Goal: Task Accomplishment & Management: Complete application form

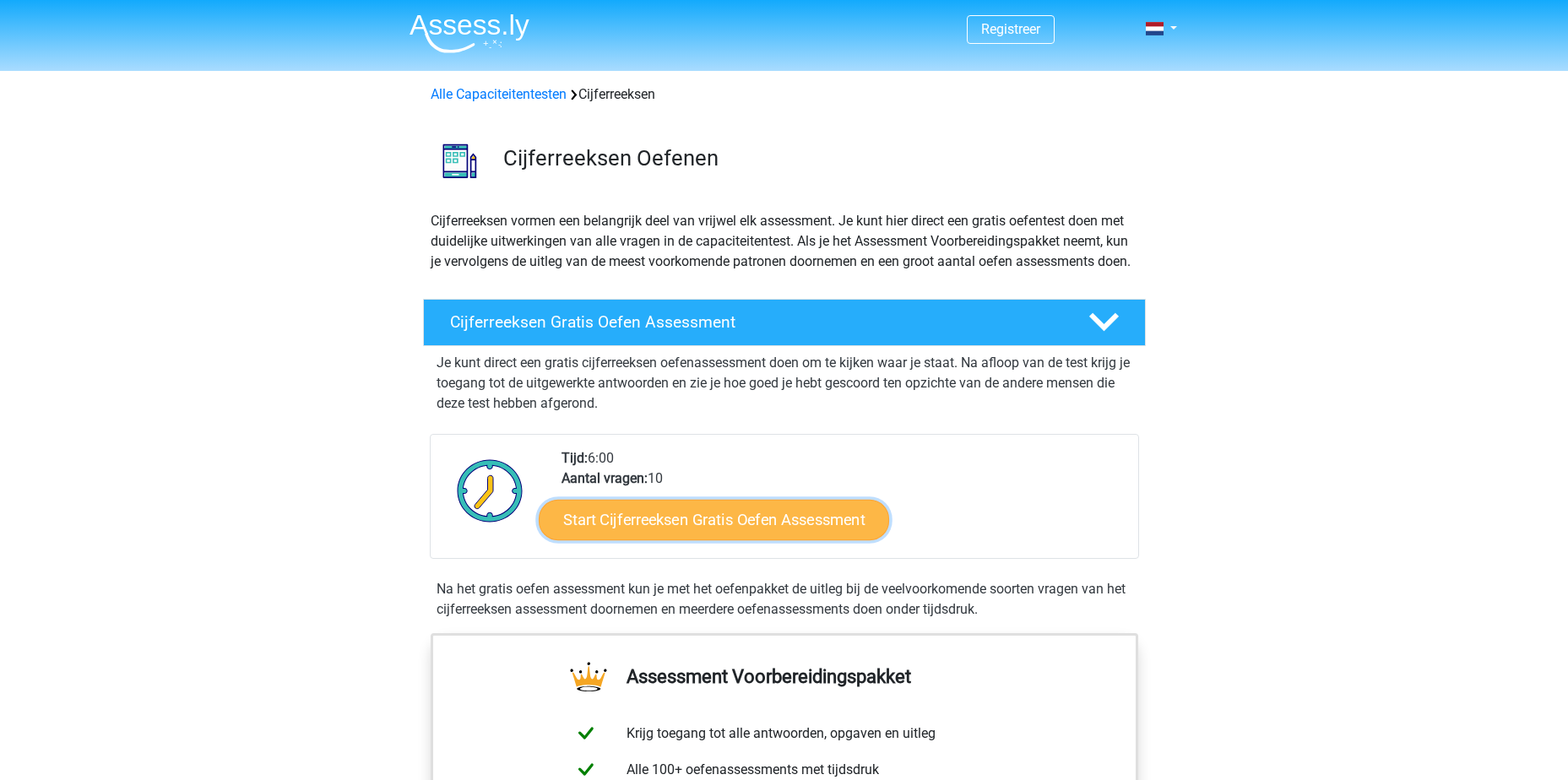
click at [656, 539] on link "Start Cijferreeksen Gratis Oefen Assessment" at bounding box center [714, 519] width 351 height 40
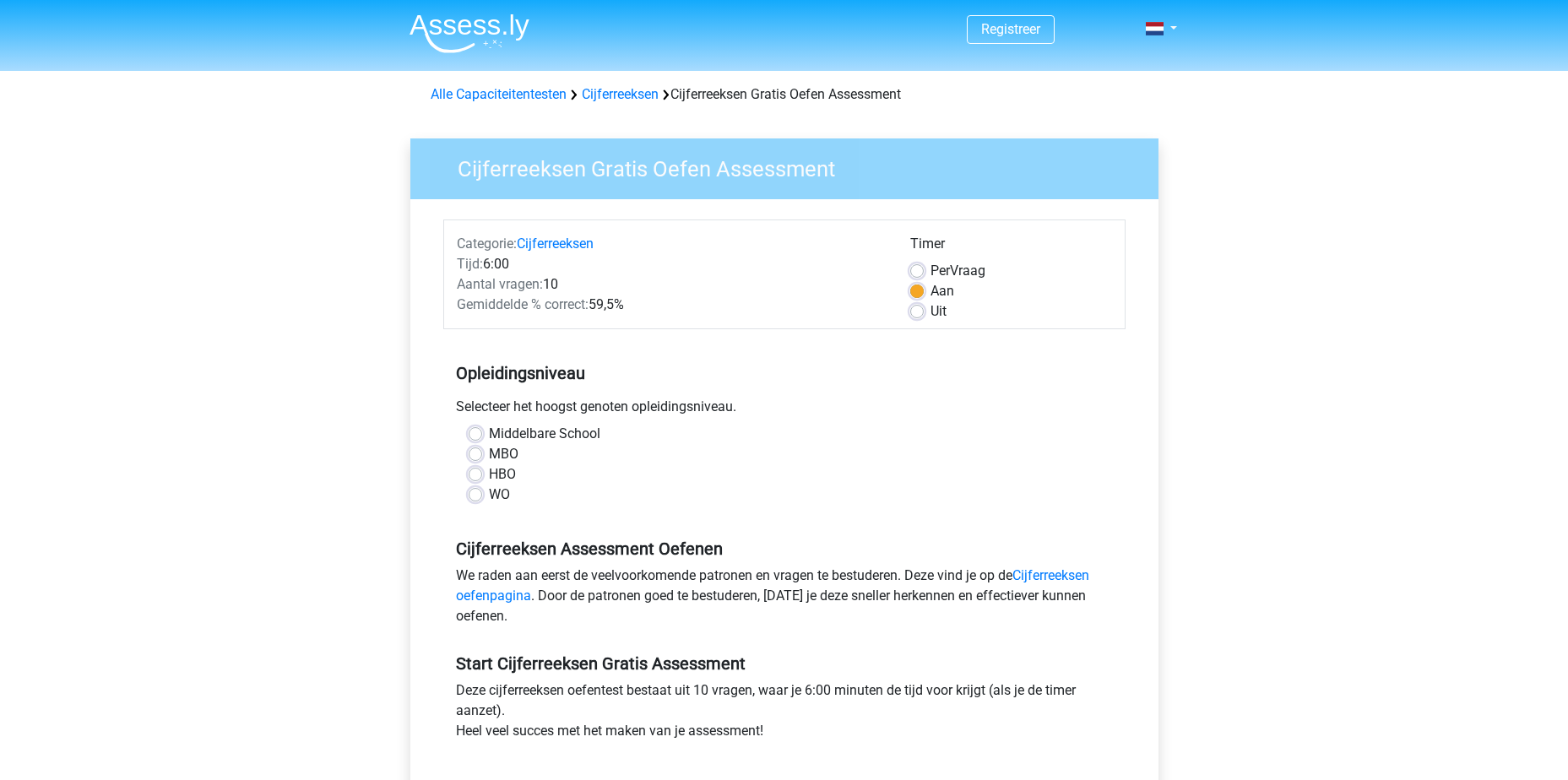
click at [489, 471] on label "HBO" at bounding box center [502, 474] width 27 height 20
click at [478, 471] on input "HBO" at bounding box center [476, 473] width 13 height 17
radio input "true"
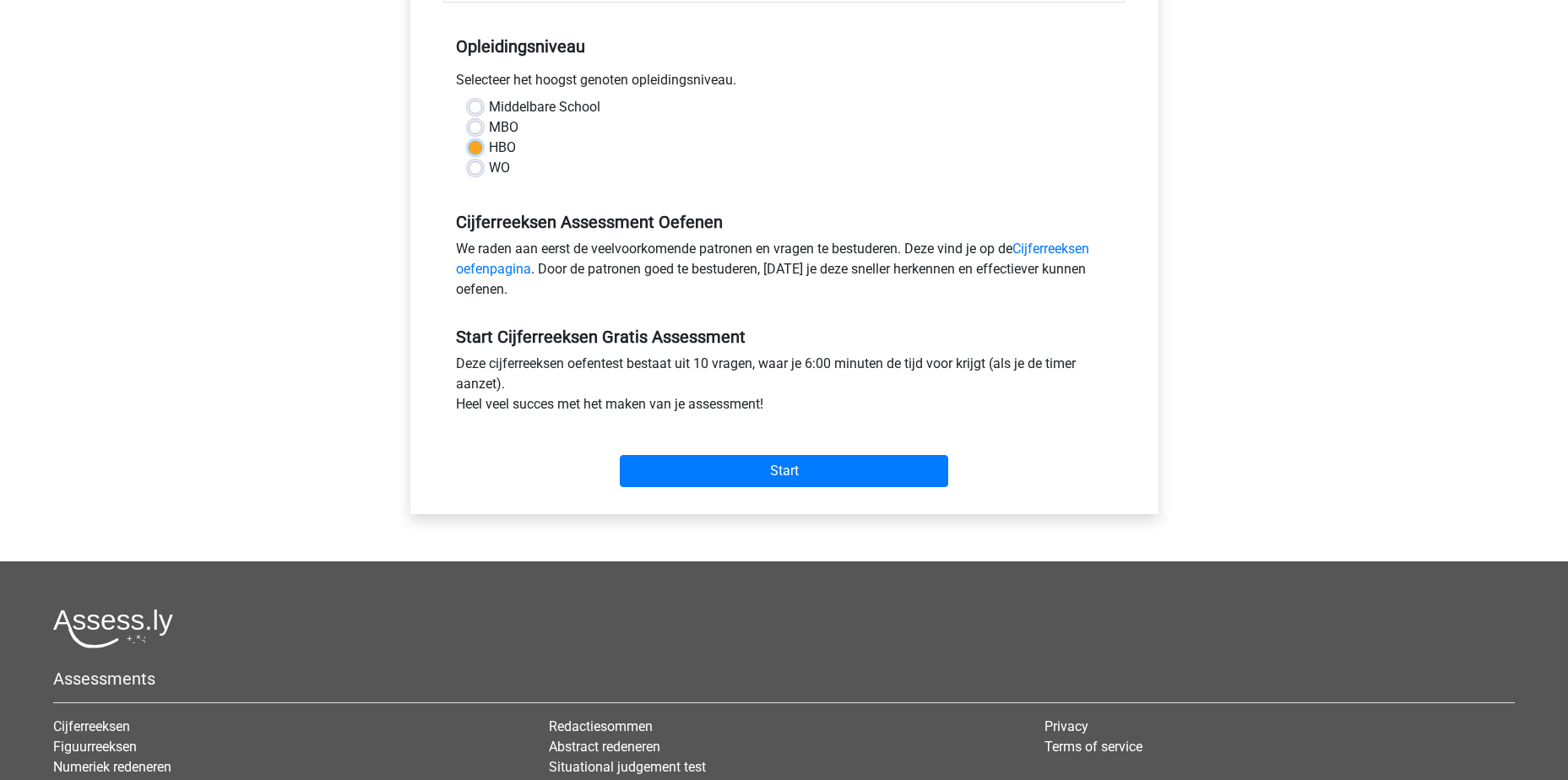
scroll to position [338, 0]
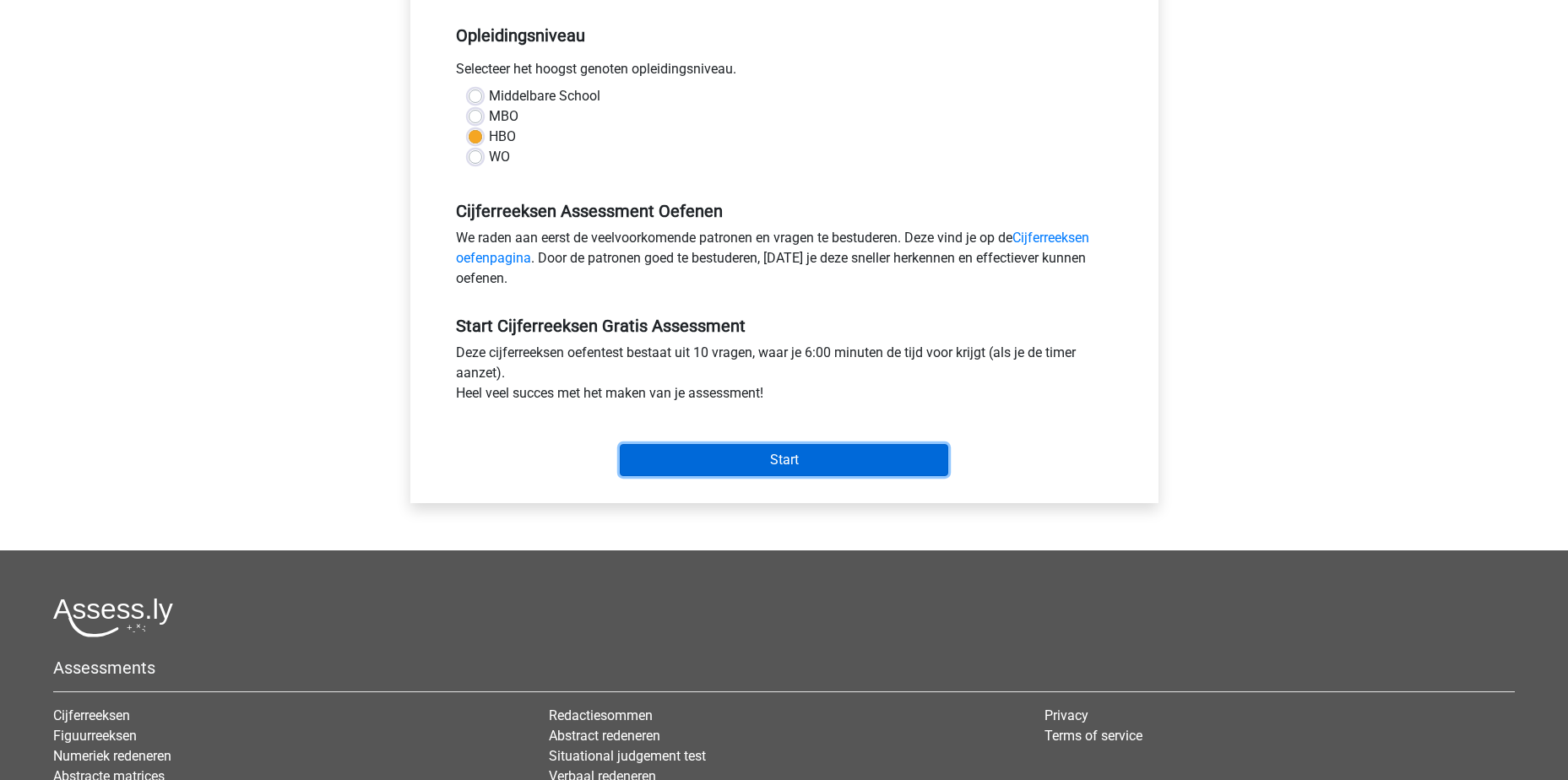
click at [733, 468] on input "Start" at bounding box center [784, 459] width 329 height 32
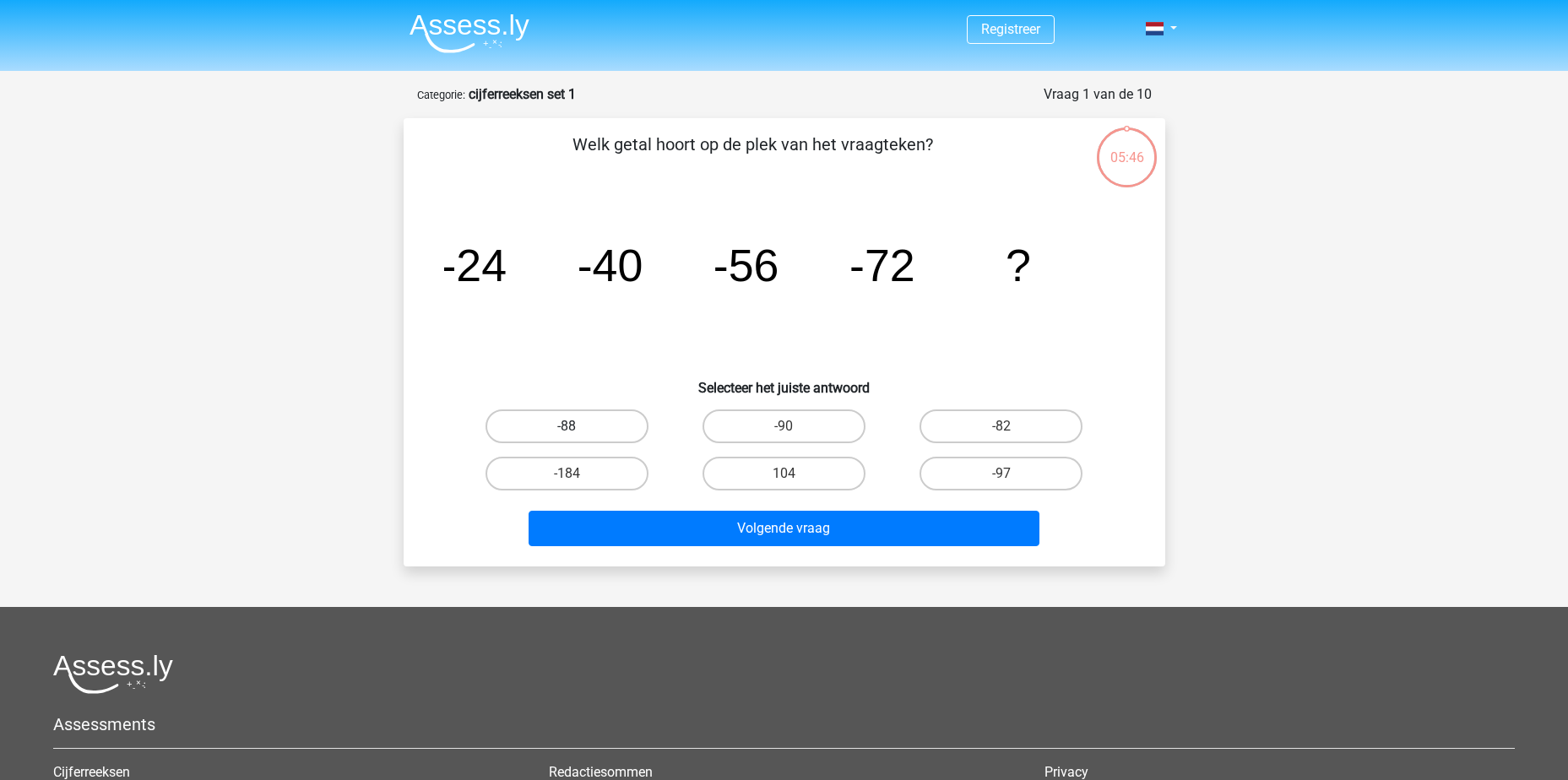
click at [584, 431] on label "-88" at bounding box center [567, 426] width 163 height 34
click at [577, 431] on input "-88" at bounding box center [572, 431] width 11 height 11
radio input "true"
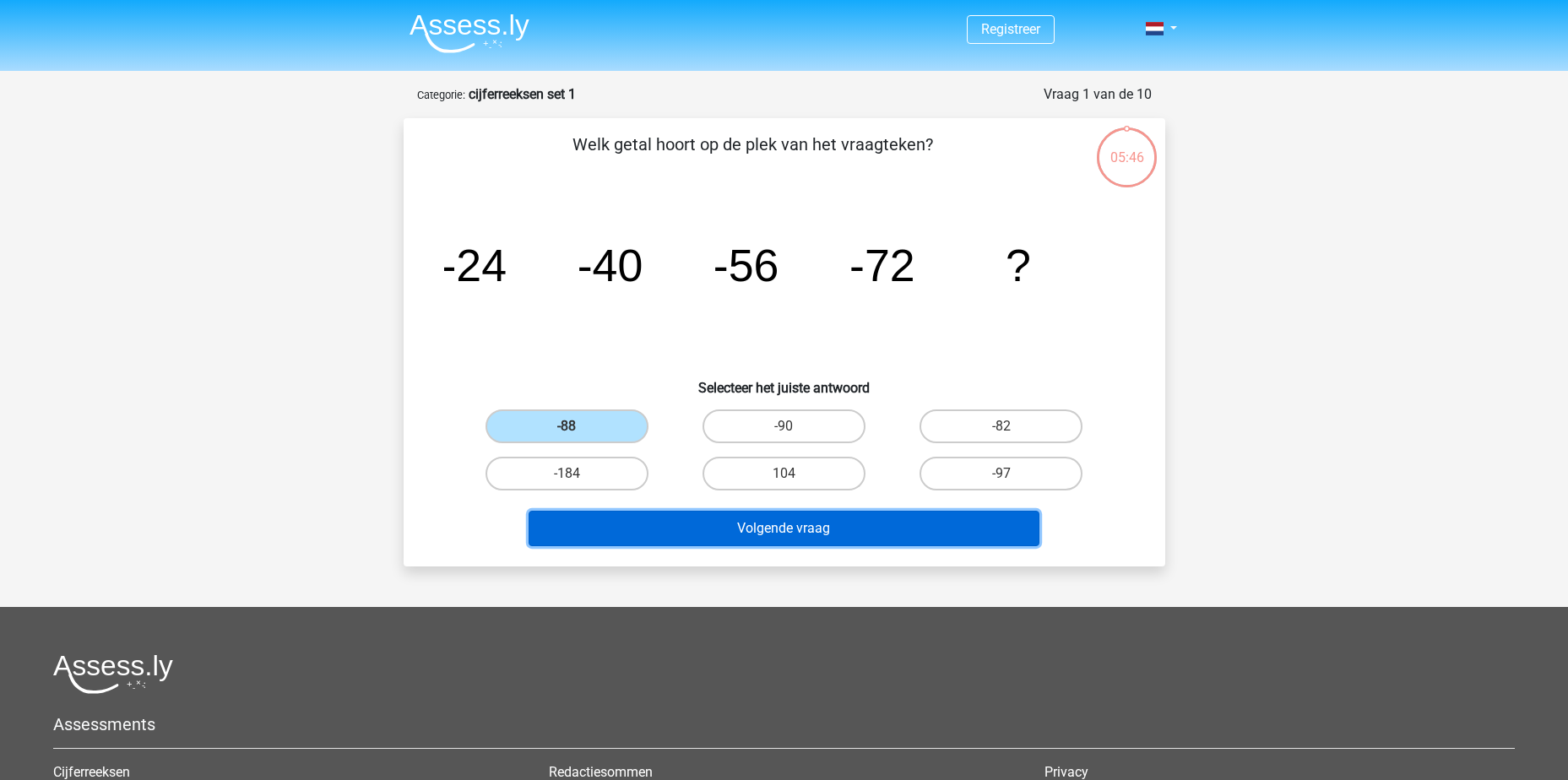
drag, startPoint x: 730, startPoint y: 521, endPoint x: 739, endPoint y: 525, distance: 9.8
click at [733, 523] on button "Volgende vraag" at bounding box center [784, 528] width 511 height 36
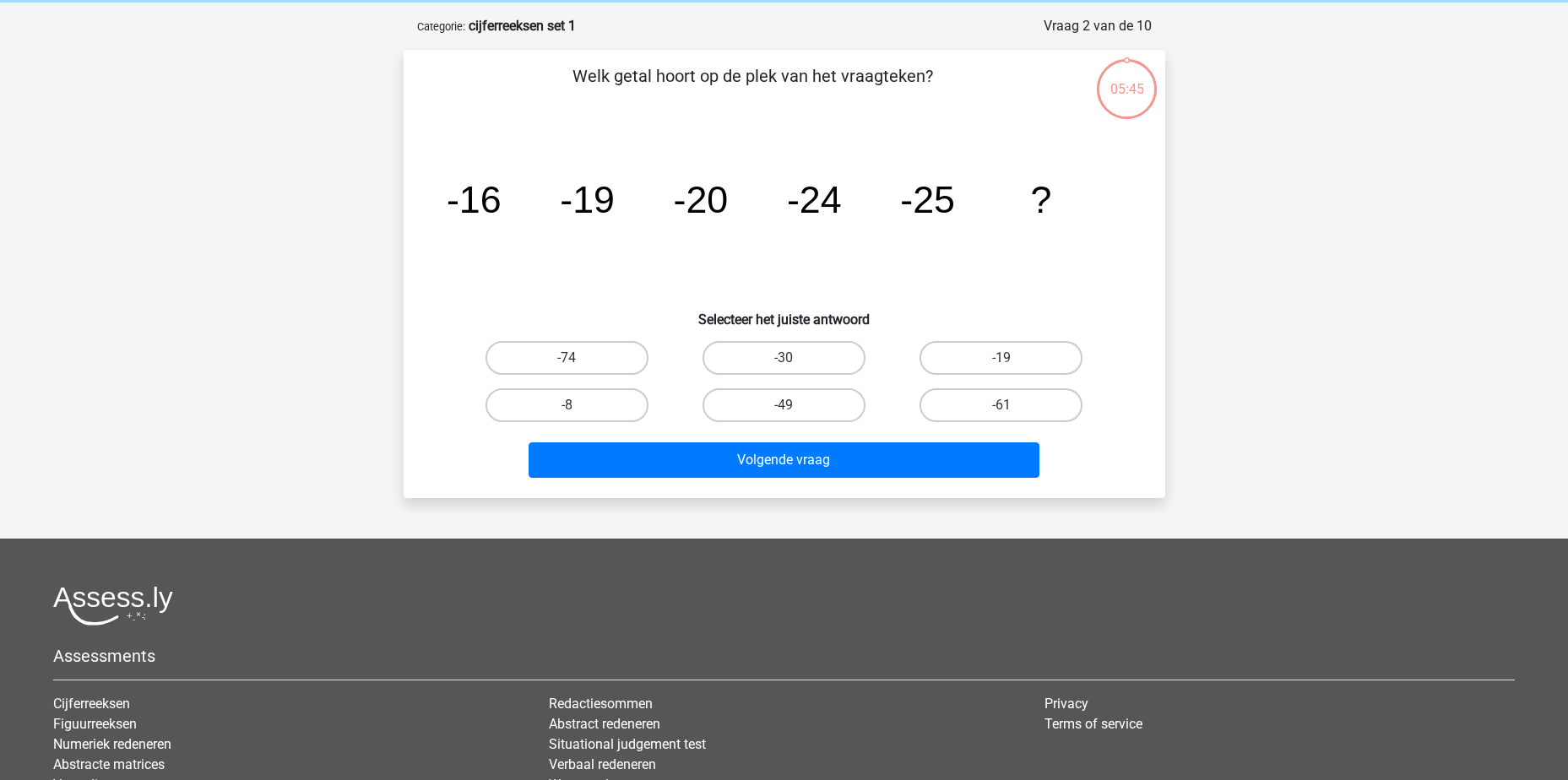
scroll to position [85, 0]
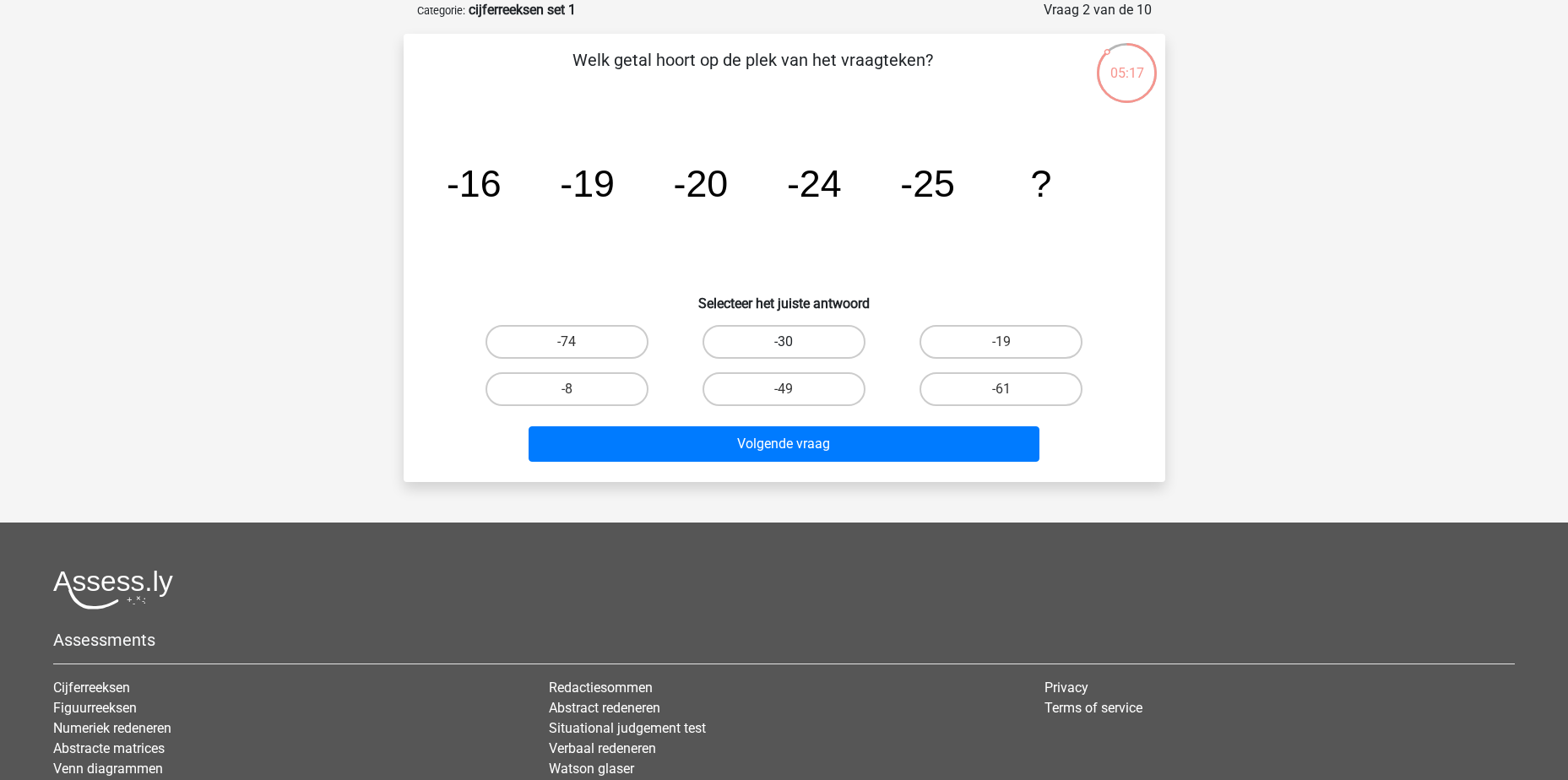
click at [812, 344] on label "-30" at bounding box center [784, 341] width 163 height 34
click at [795, 344] on input "-30" at bounding box center [789, 347] width 11 height 11
radio input "true"
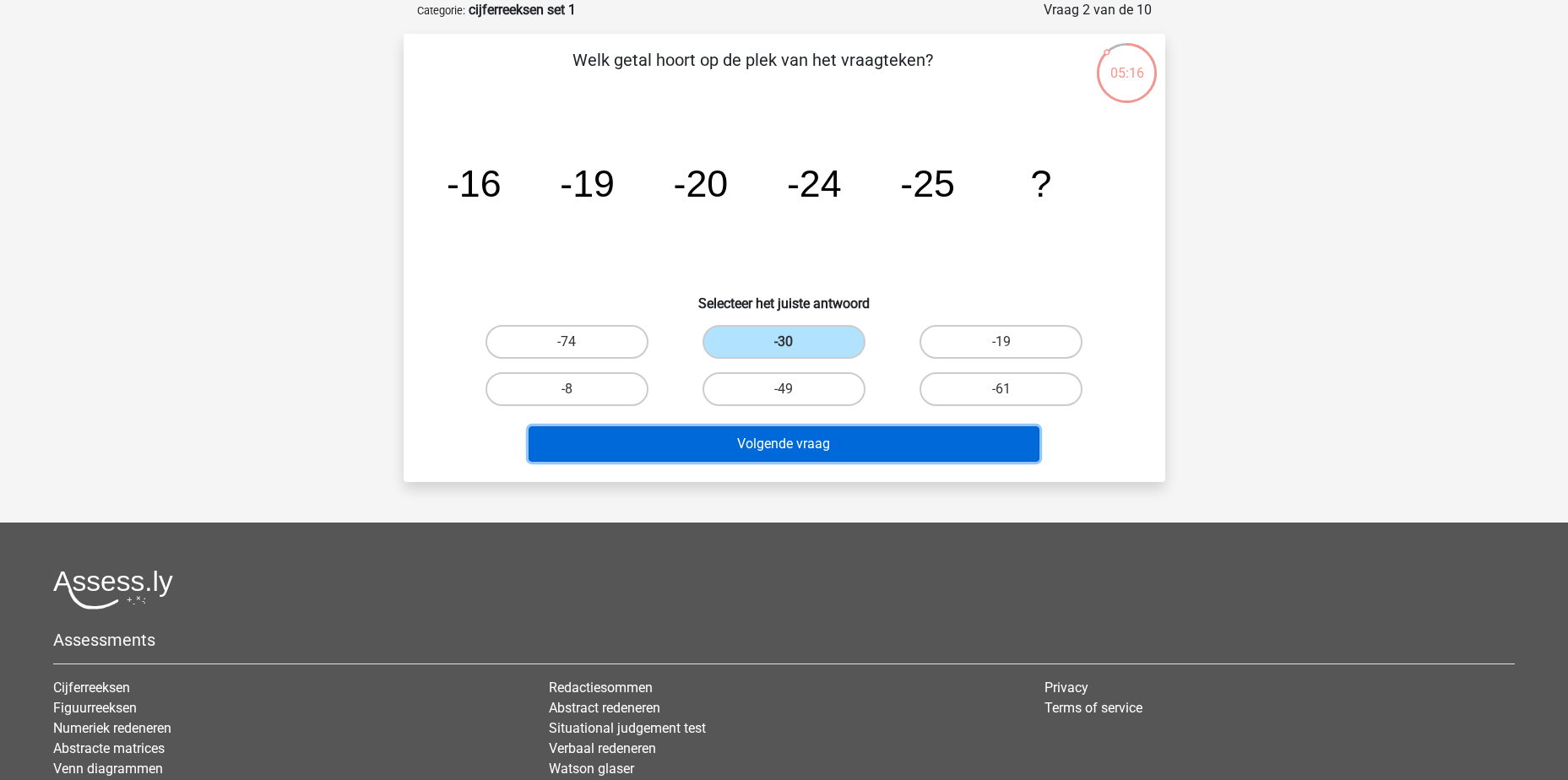
click at [810, 447] on button "Volgende vraag" at bounding box center [784, 444] width 511 height 36
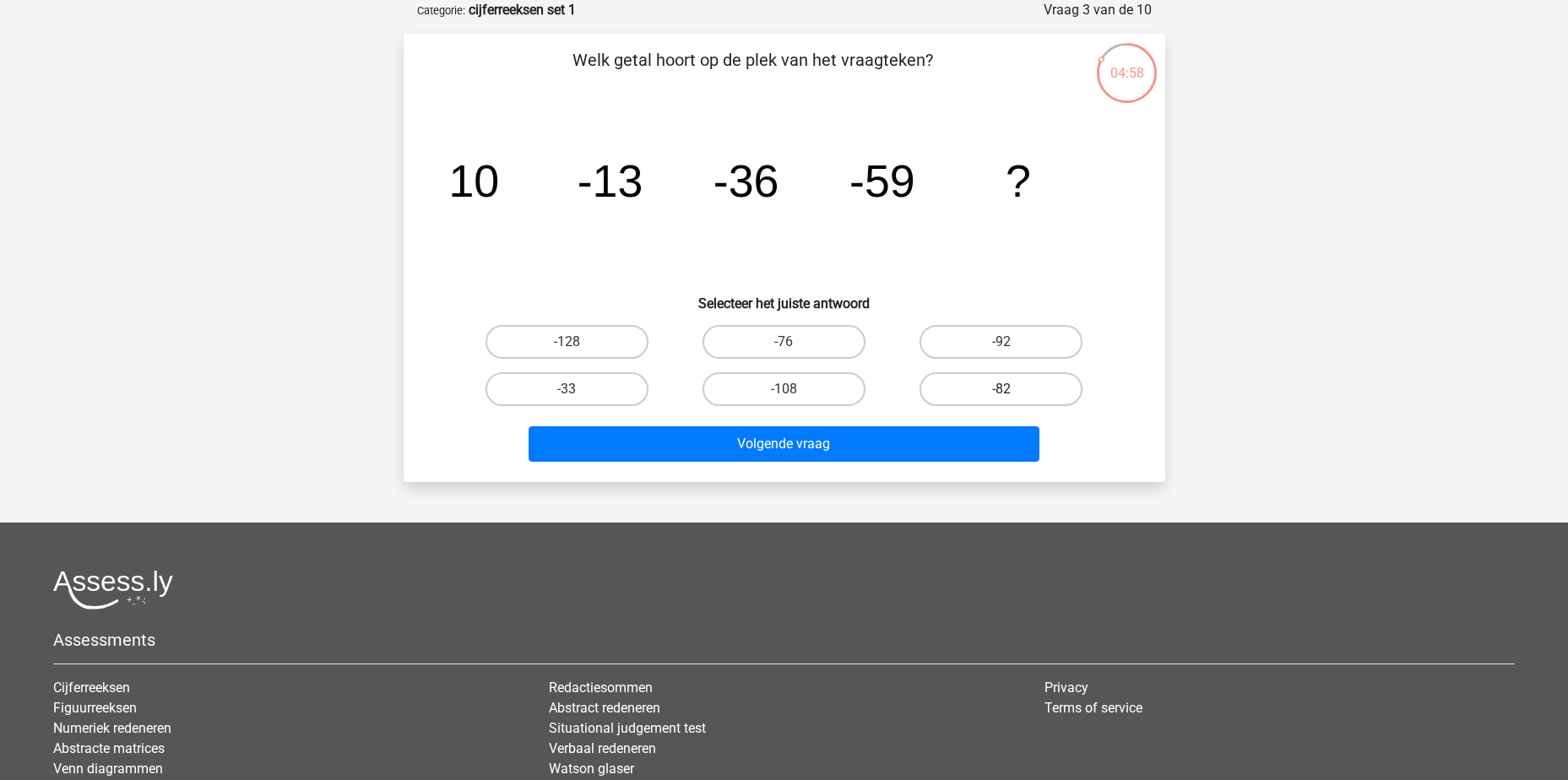
click at [1019, 395] on label "-82" at bounding box center [1001, 389] width 163 height 34
click at [1013, 395] on input "-82" at bounding box center [1006, 394] width 11 height 11
radio input "true"
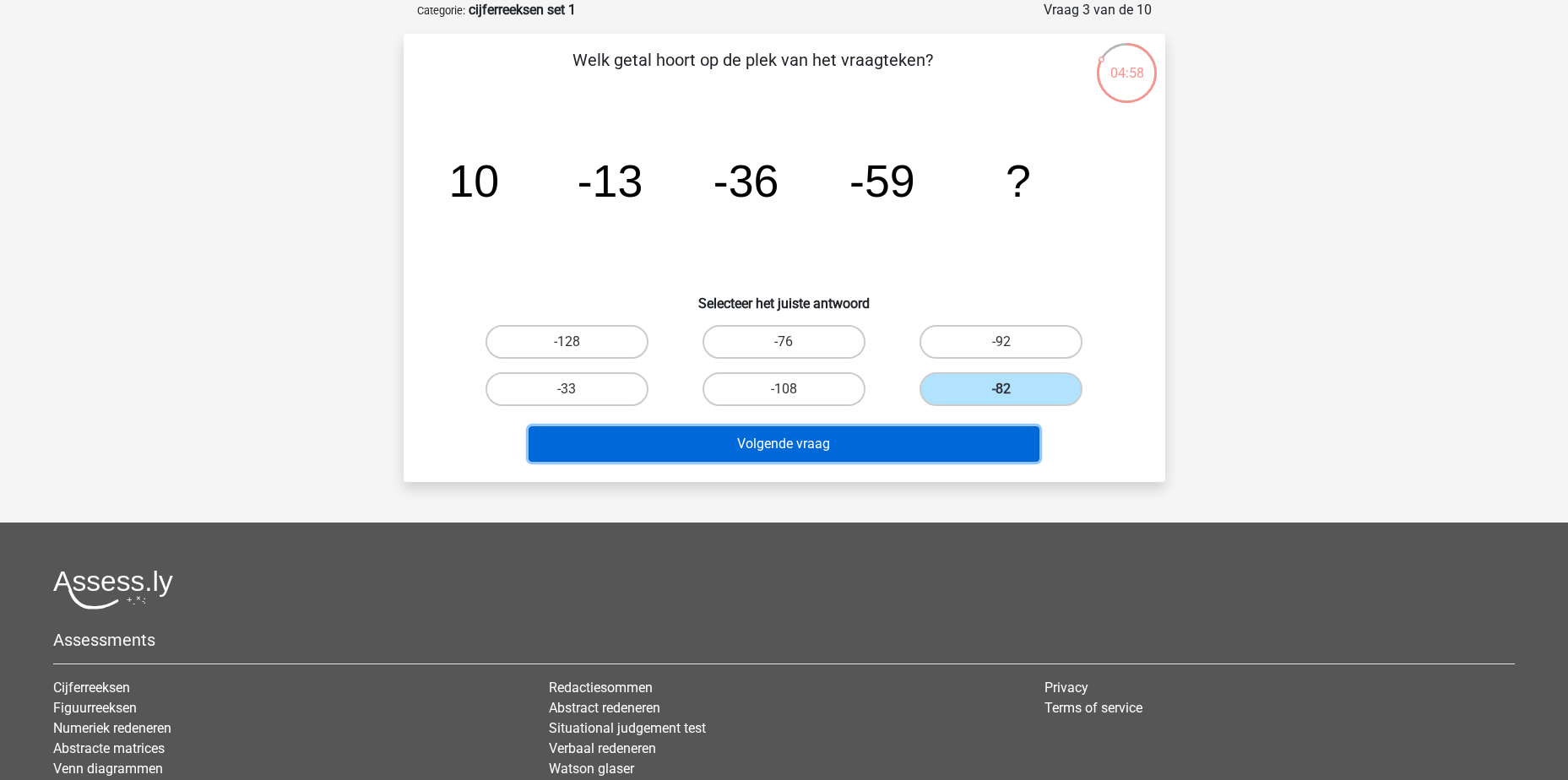
click at [932, 440] on button "Volgende vraag" at bounding box center [784, 444] width 511 height 36
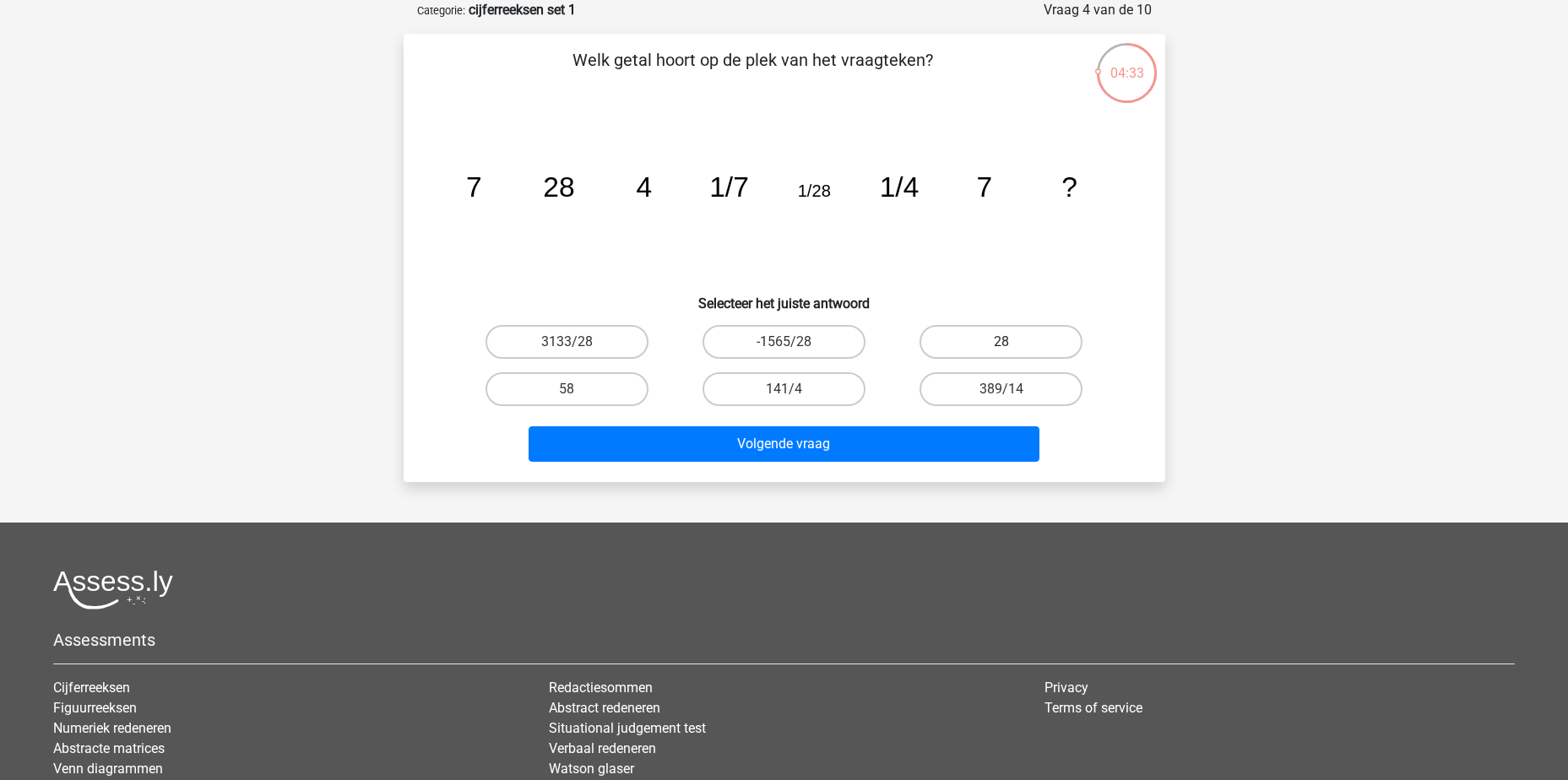
click at [1039, 346] on label "28" at bounding box center [1001, 341] width 163 height 34
click at [1013, 346] on input "28" at bounding box center [1006, 347] width 11 height 11
radio input "true"
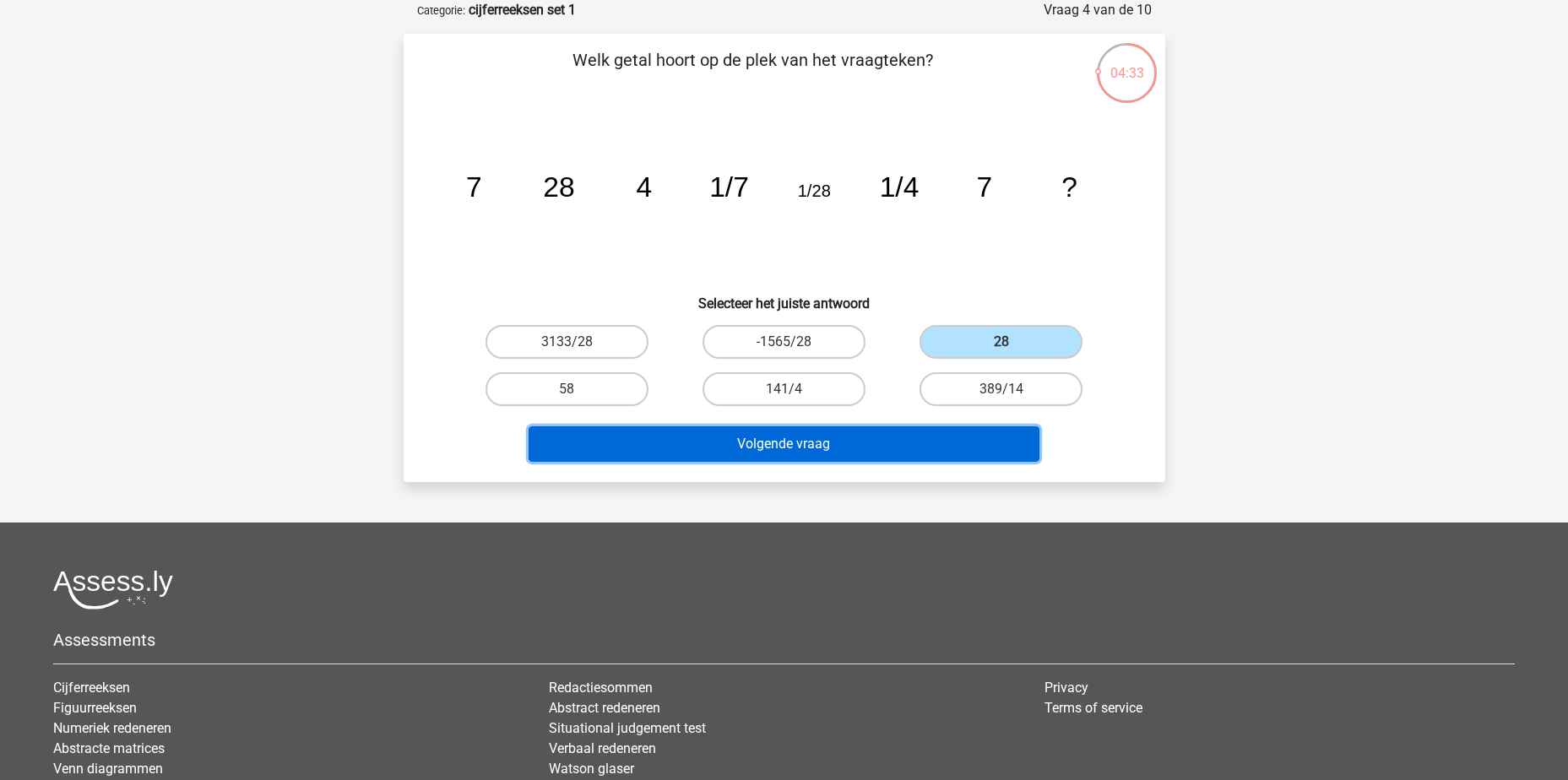
click at [916, 447] on button "Volgende vraag" at bounding box center [784, 444] width 511 height 36
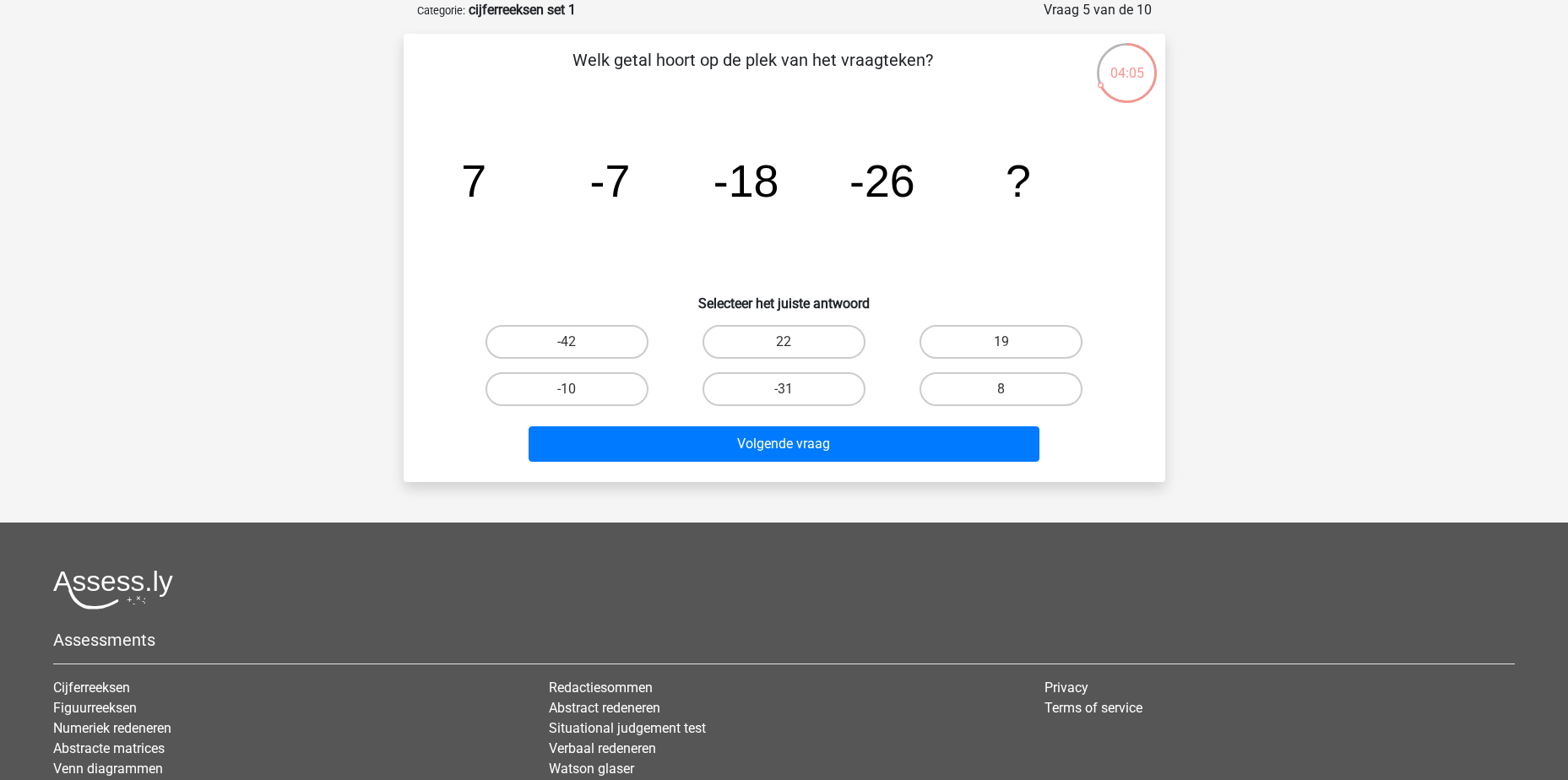
click at [792, 389] on input "-31" at bounding box center [789, 394] width 11 height 11
radio input "true"
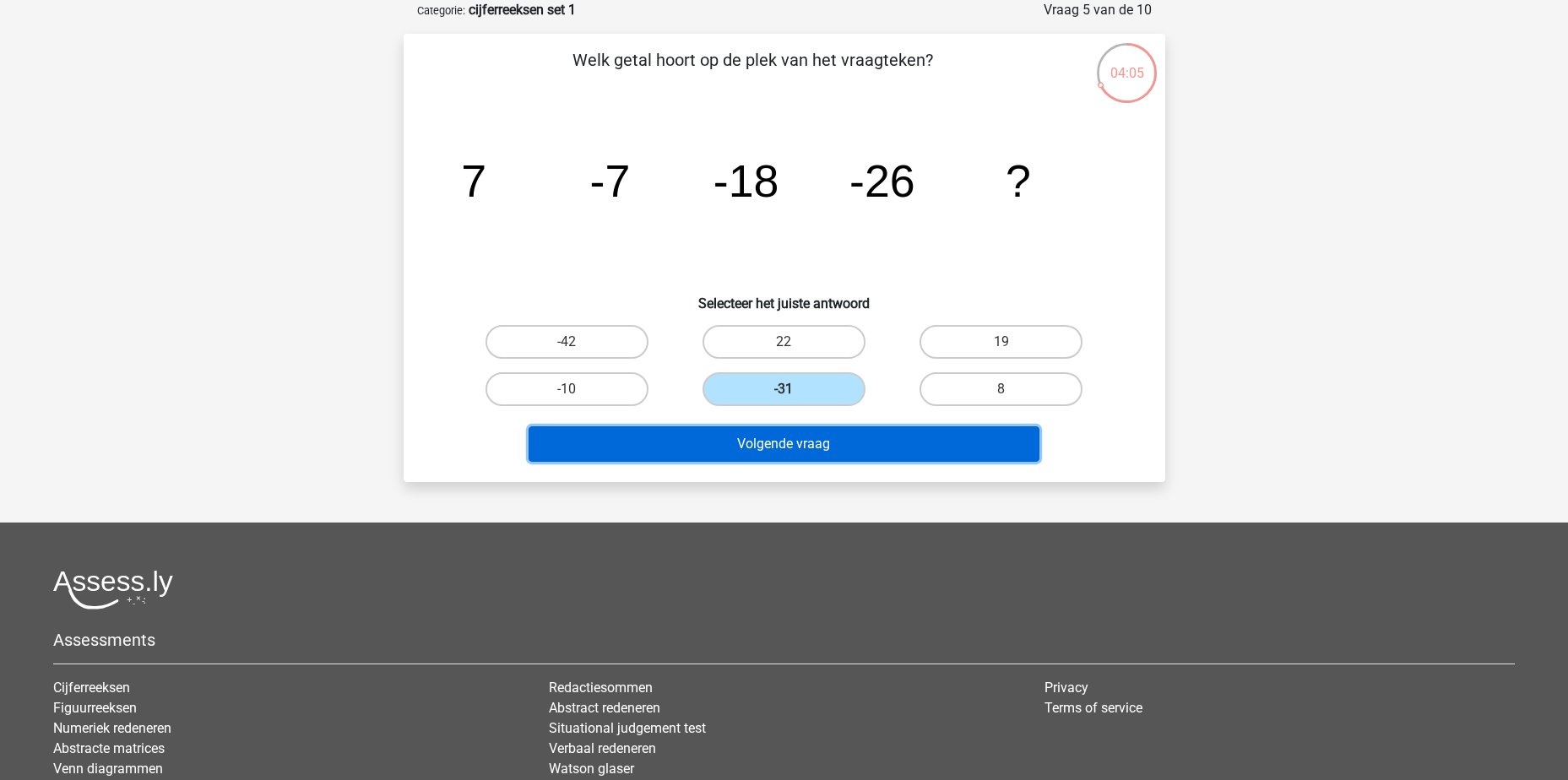
click at [835, 455] on button "Volgende vraag" at bounding box center [784, 444] width 511 height 36
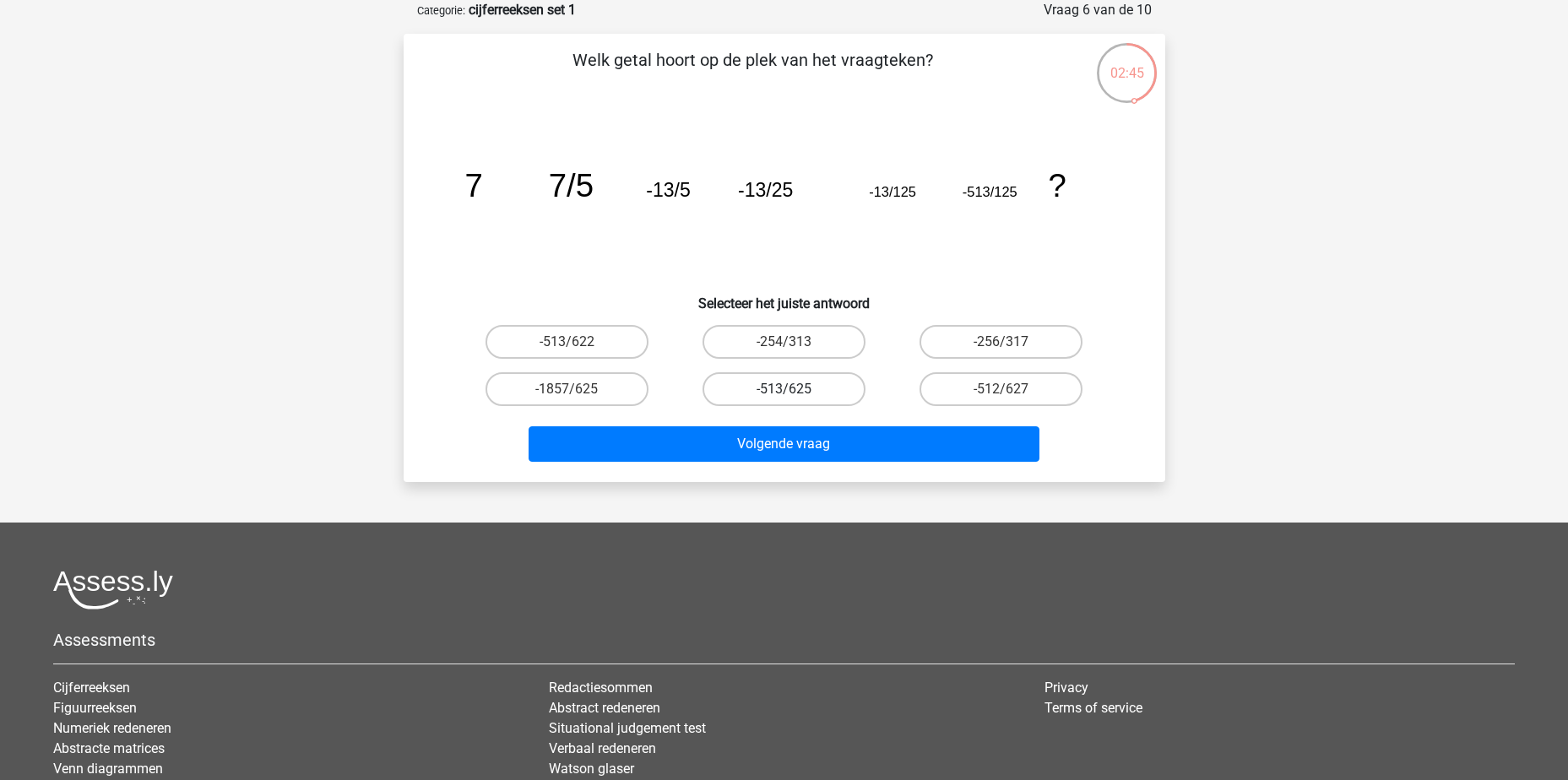
click at [817, 381] on label "-513/625" at bounding box center [784, 389] width 163 height 34
click at [795, 389] on input "-513/625" at bounding box center [789, 394] width 11 height 11
radio input "true"
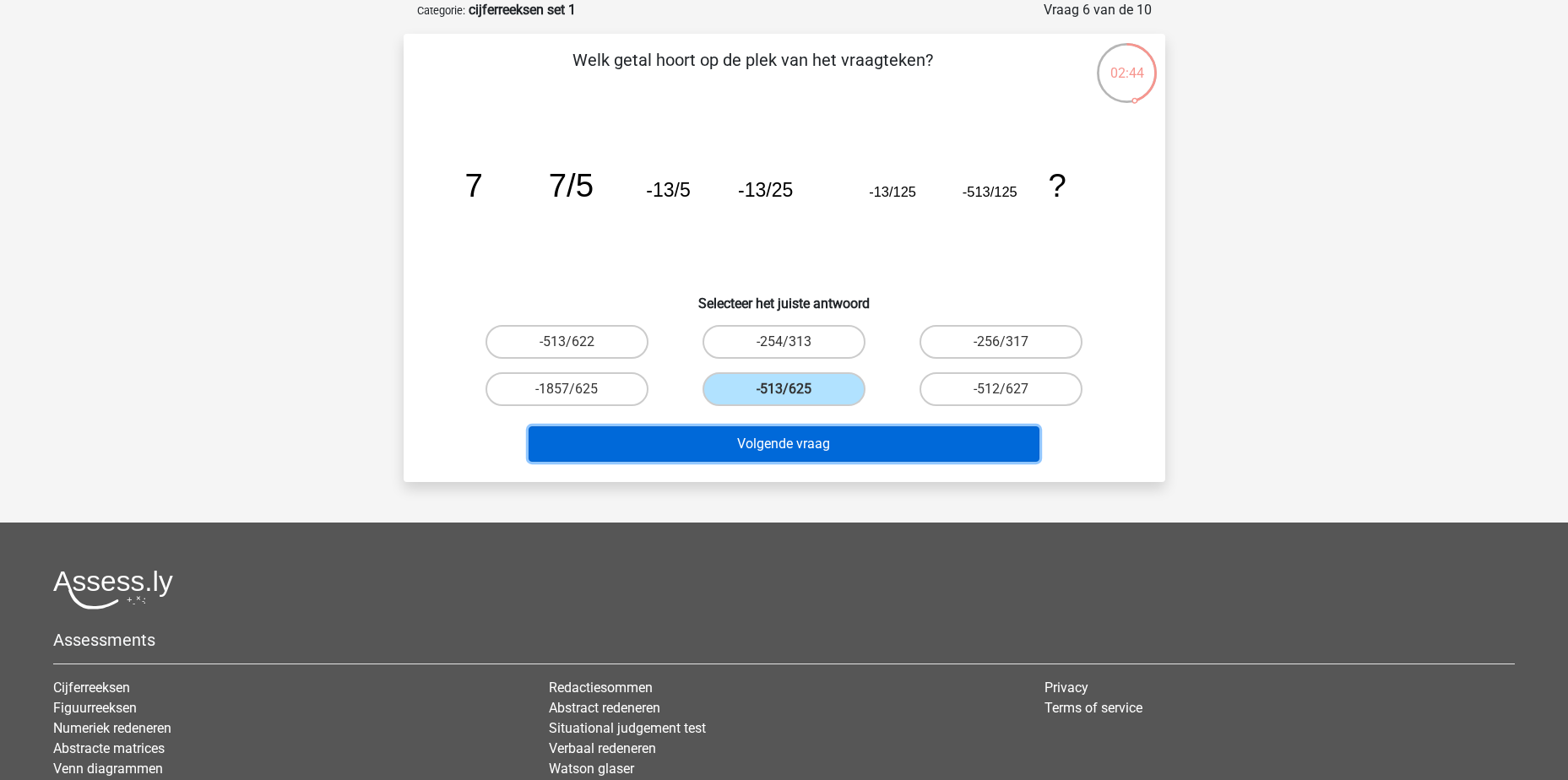
click at [803, 443] on button "Volgende vraag" at bounding box center [784, 444] width 511 height 36
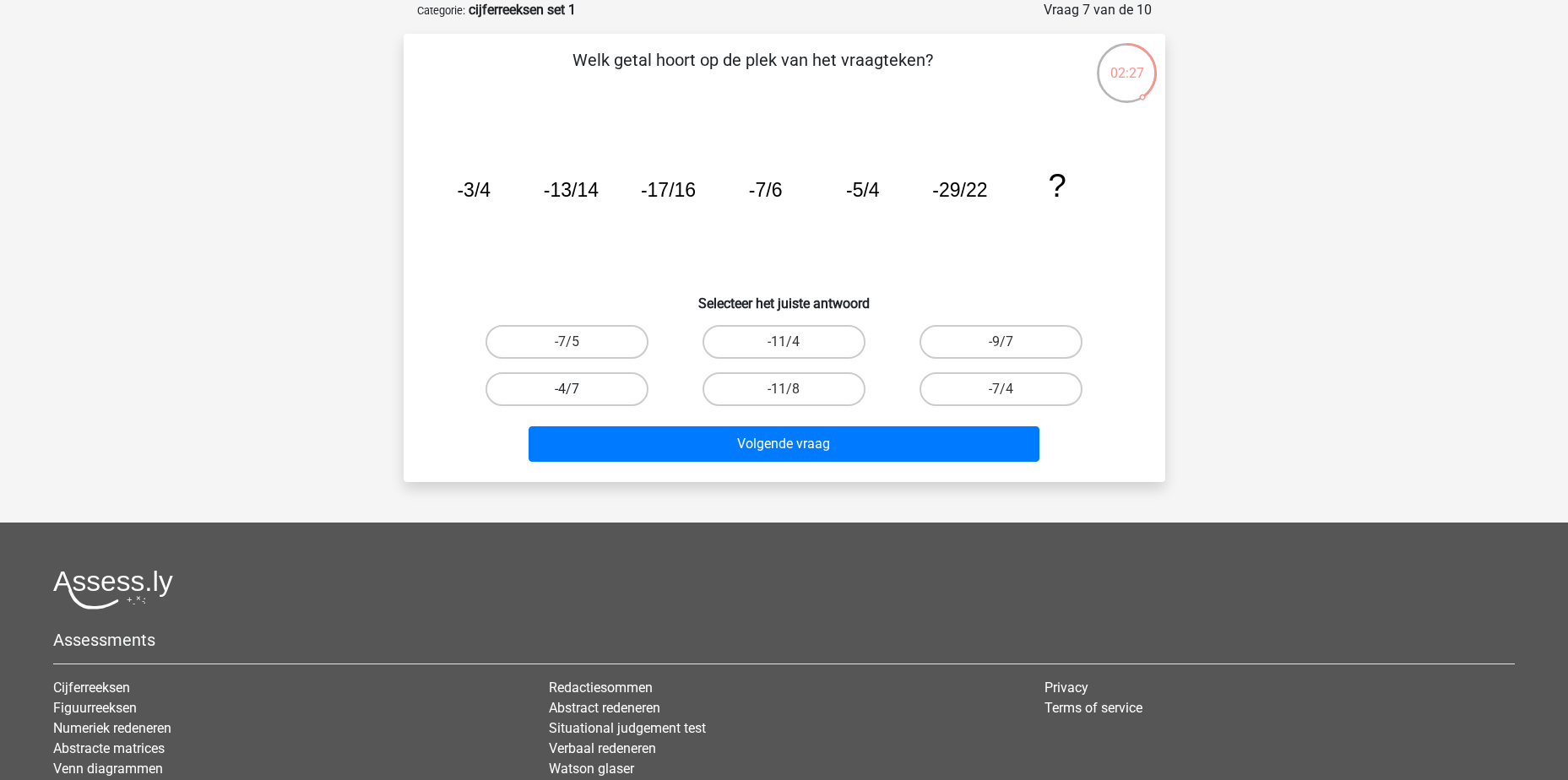
drag, startPoint x: 579, startPoint y: 342, endPoint x: 610, endPoint y: 380, distance: 49.0
click at [579, 341] on label "-7/5" at bounding box center [567, 341] width 163 height 34
click at [577, 342] on input "-7/5" at bounding box center [572, 347] width 11 height 11
radio input "true"
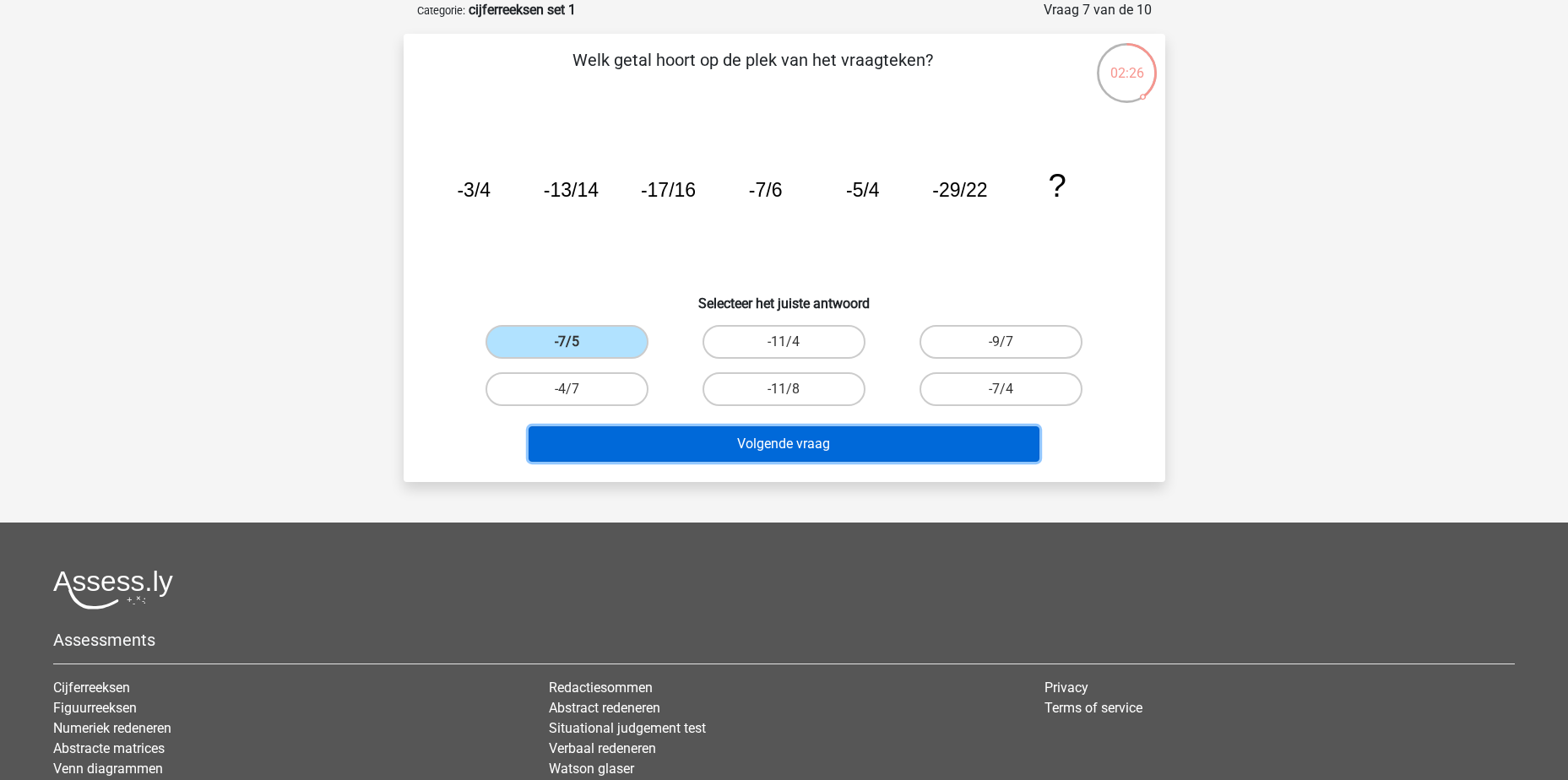
click at [687, 457] on button "Volgende vraag" at bounding box center [784, 444] width 511 height 36
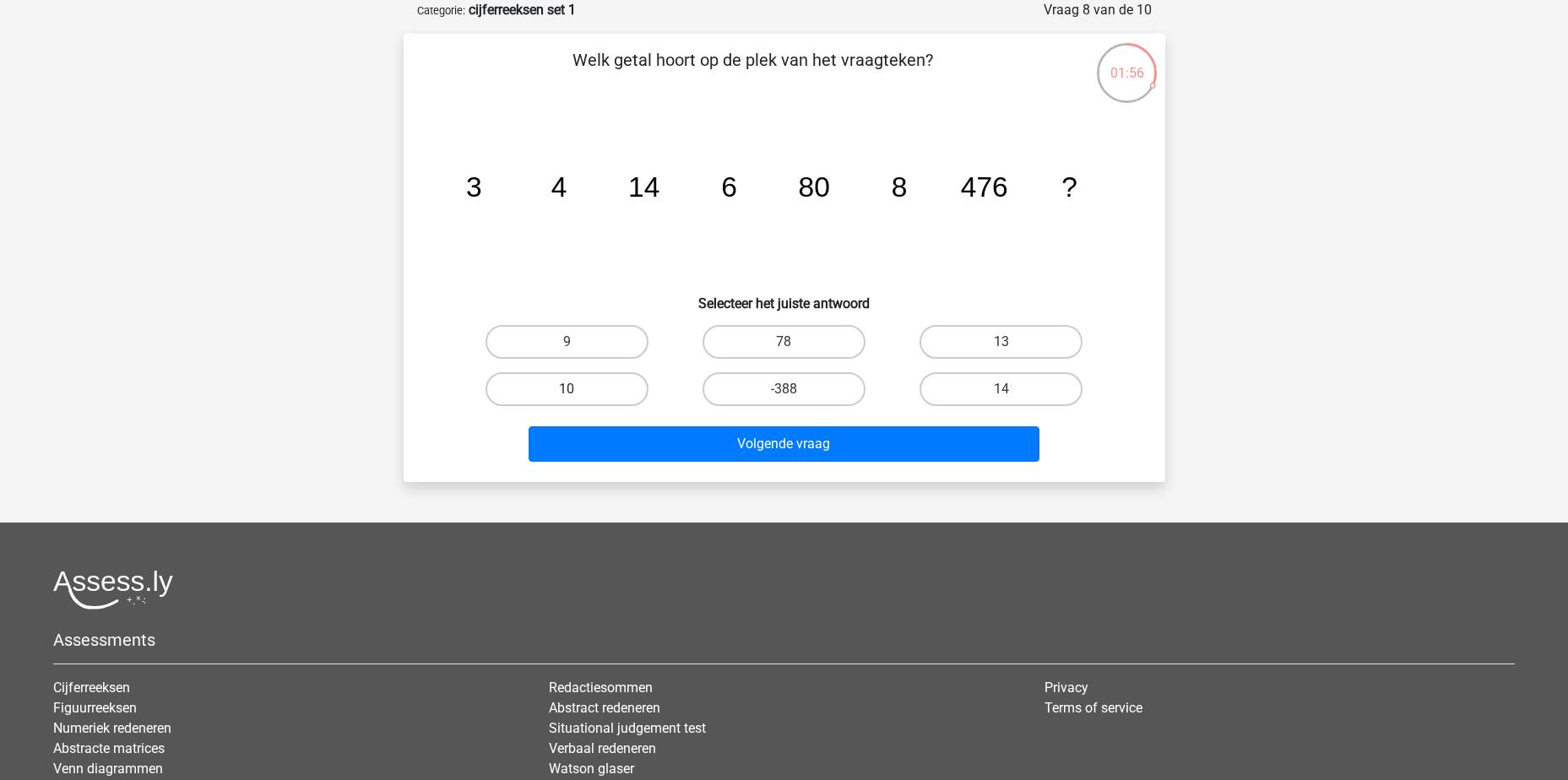
click at [579, 379] on label "10" at bounding box center [567, 389] width 163 height 34
click at [577, 389] on input "10" at bounding box center [572, 394] width 11 height 11
radio input "true"
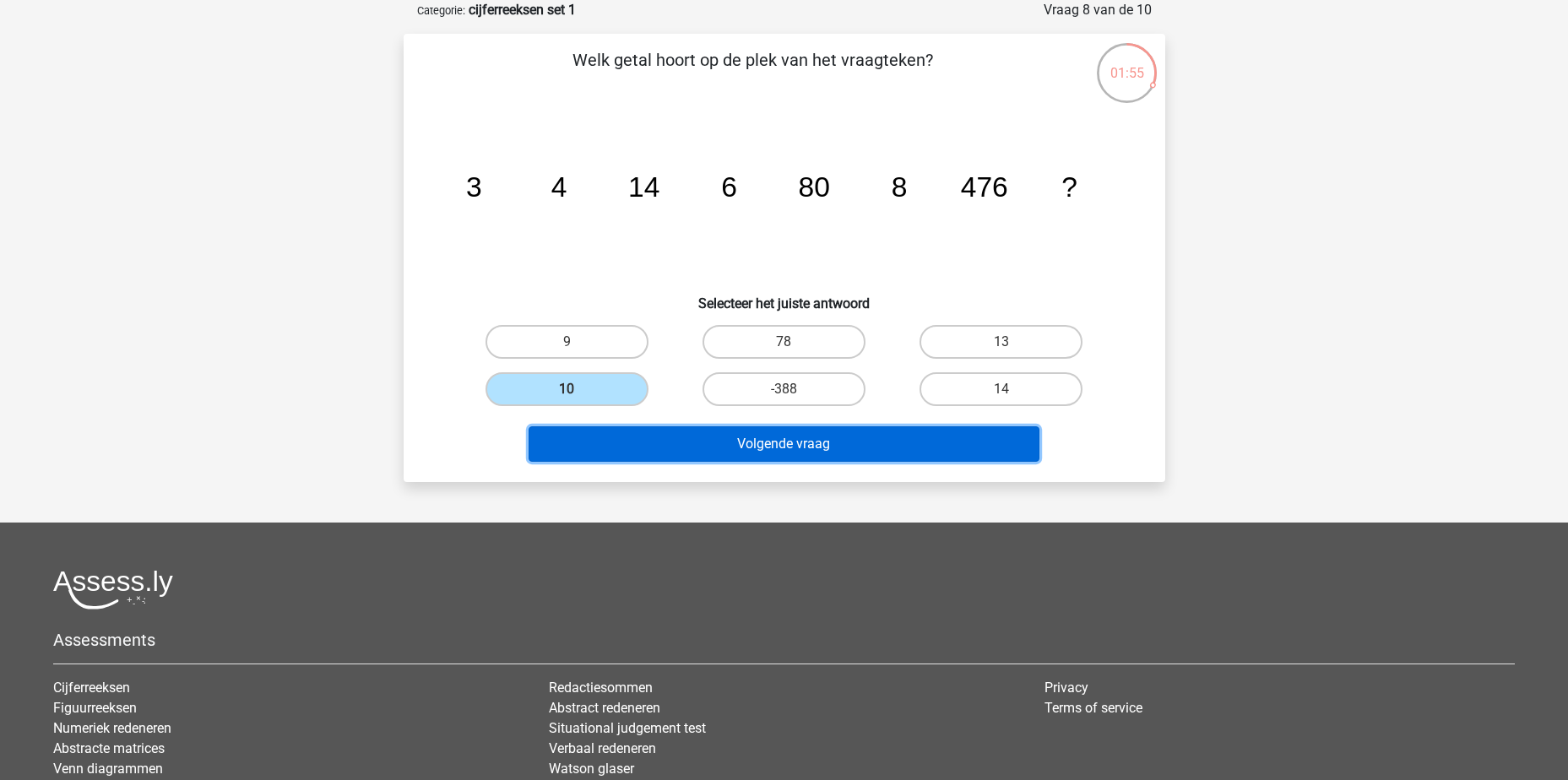
click at [696, 439] on button "Volgende vraag" at bounding box center [784, 444] width 511 height 36
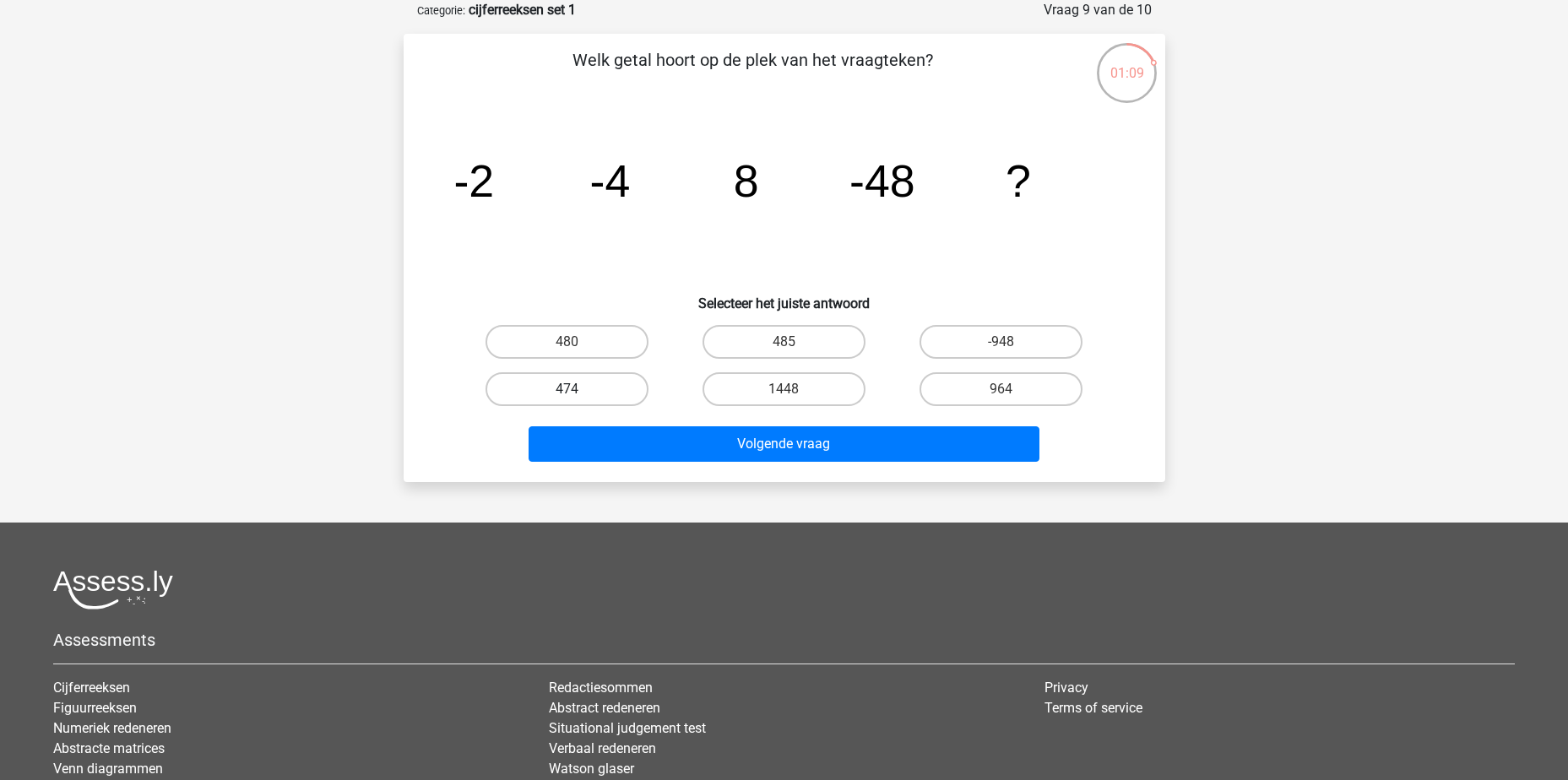
click at [597, 387] on label "474" at bounding box center [567, 389] width 163 height 34
click at [577, 389] on input "474" at bounding box center [572, 394] width 11 height 11
radio input "true"
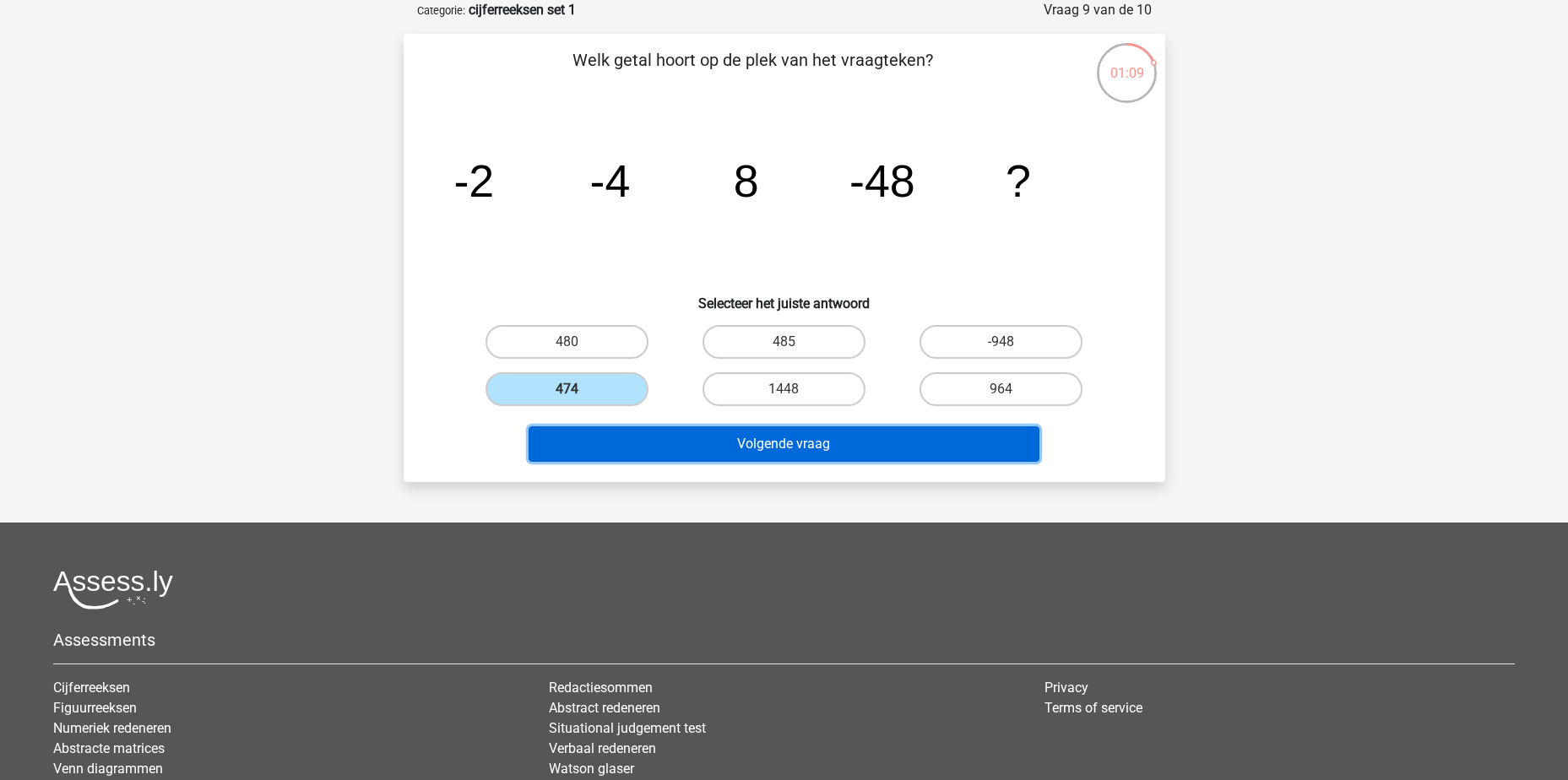
drag, startPoint x: 620, startPoint y: 446, endPoint x: 629, endPoint y: 446, distance: 9.0
click at [622, 445] on button "Volgende vraag" at bounding box center [784, 444] width 511 height 36
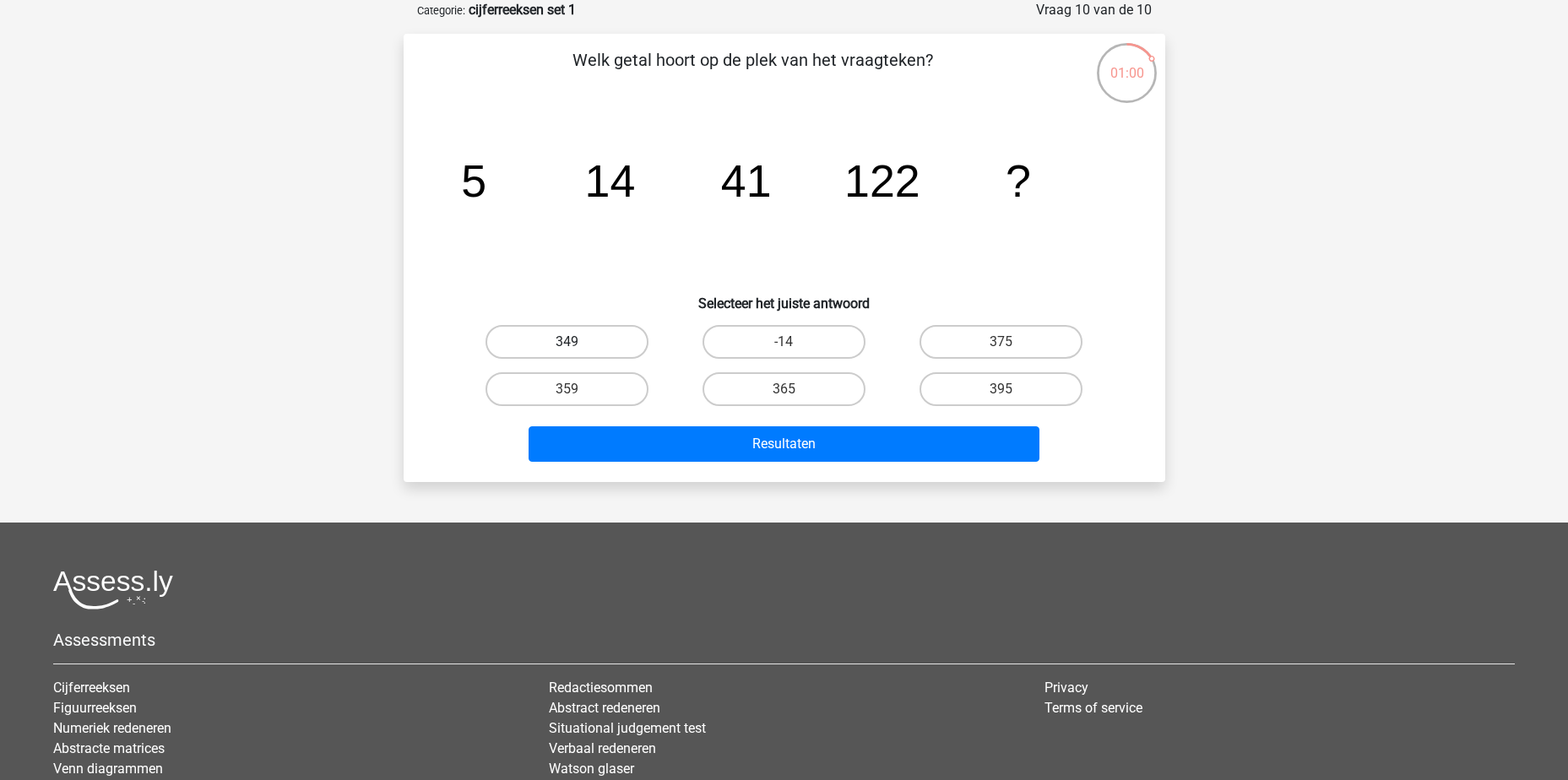
click at [605, 345] on label "349" at bounding box center [567, 341] width 163 height 34
click at [577, 345] on input "349" at bounding box center [572, 347] width 11 height 11
radio input "true"
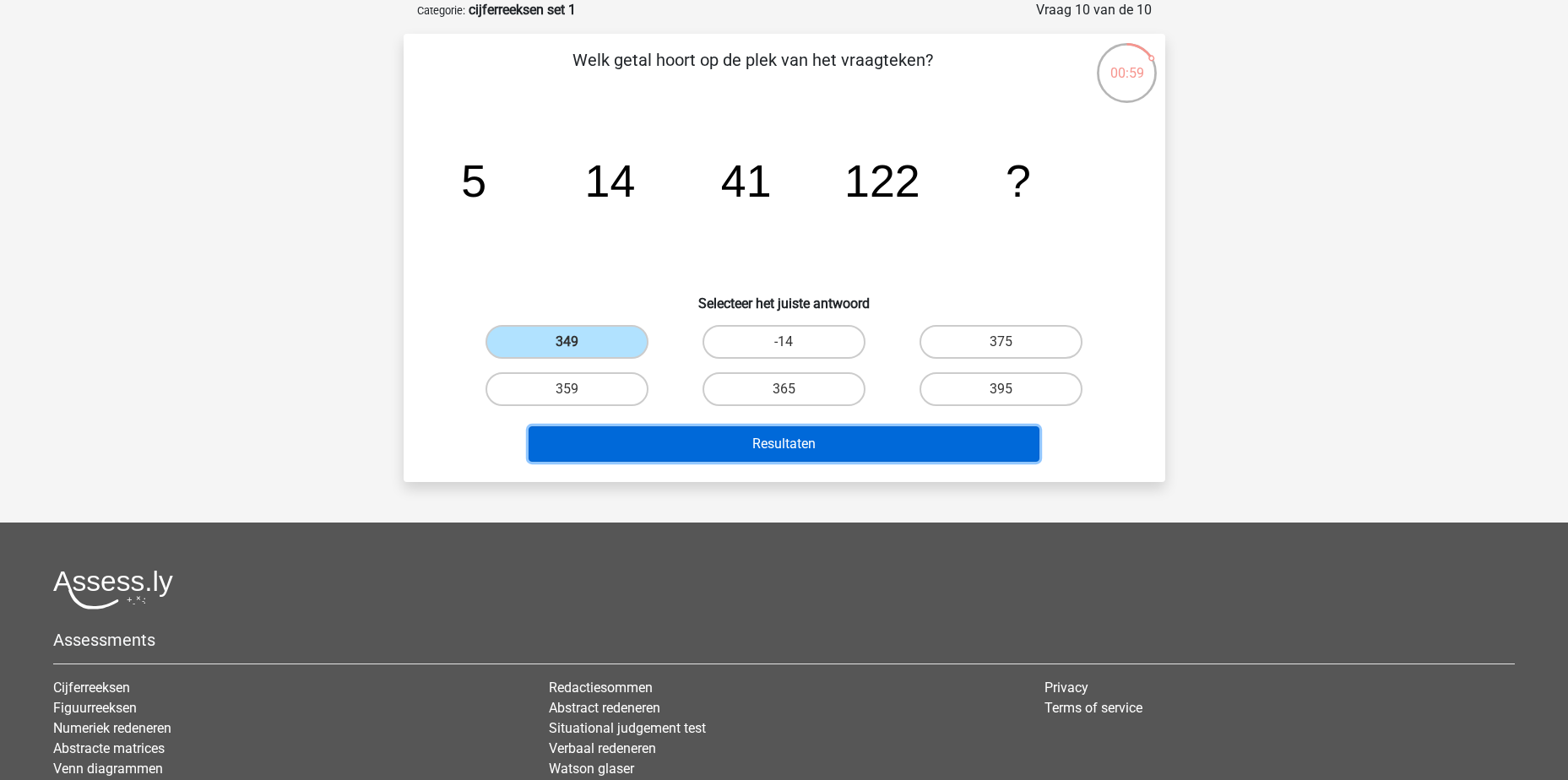
click at [644, 447] on button "Resultaten" at bounding box center [784, 444] width 511 height 36
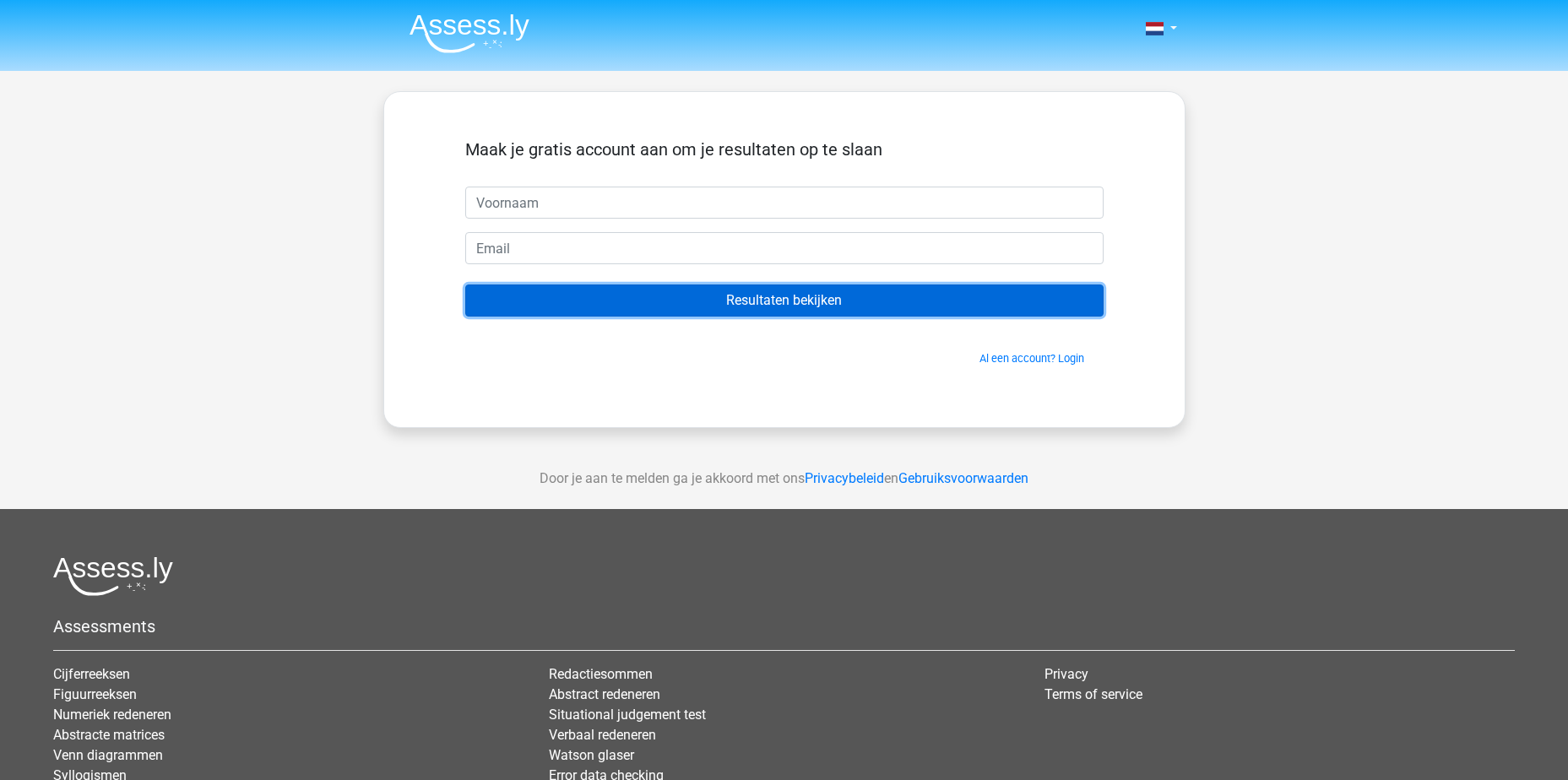
drag, startPoint x: 799, startPoint y: 297, endPoint x: 889, endPoint y: 351, distance: 105.0
click at [799, 300] on input "Resultaten bekijken" at bounding box center [784, 300] width 639 height 32
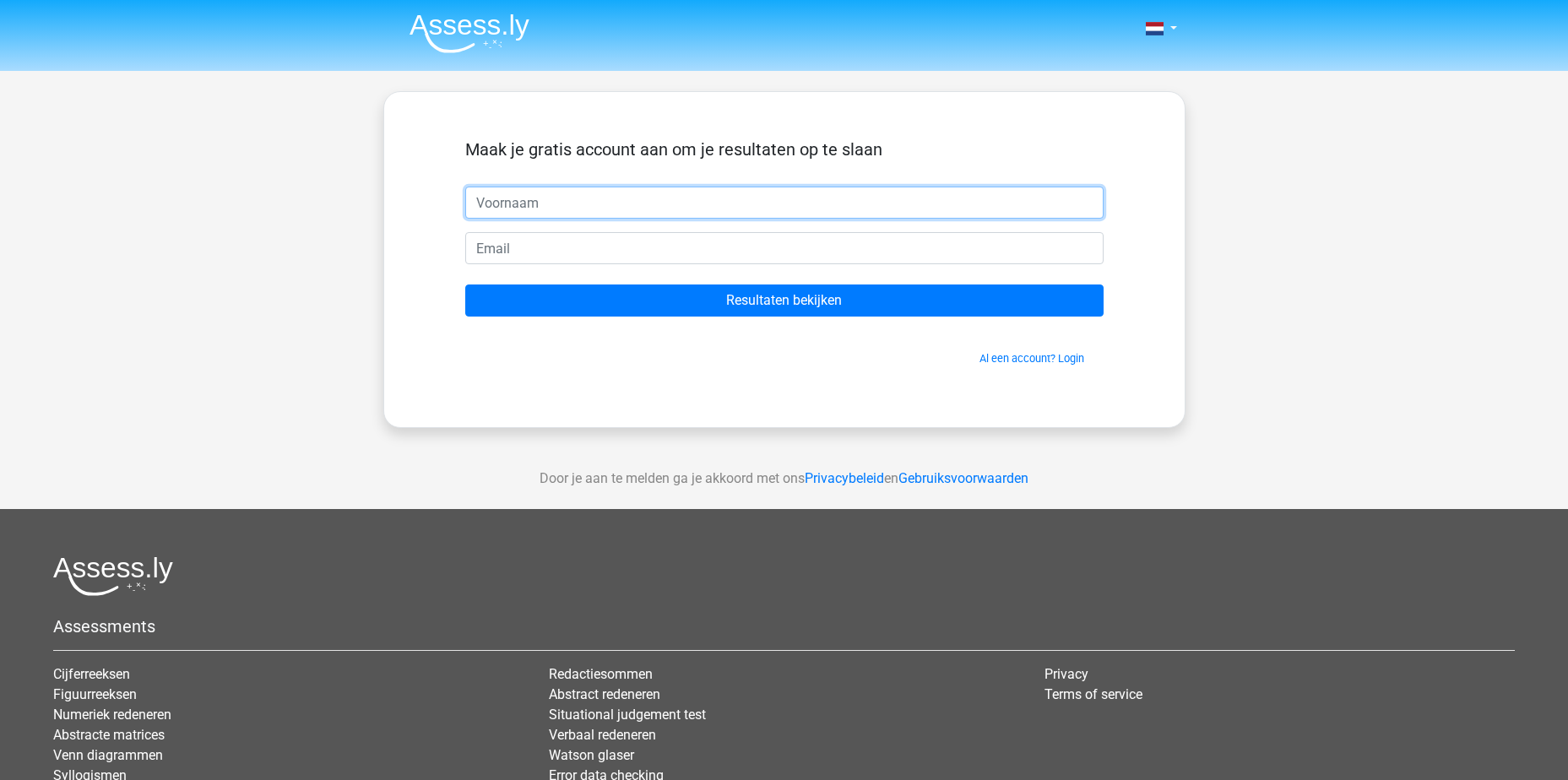
click at [539, 199] on input "text" at bounding box center [784, 202] width 639 height 32
type input "m"
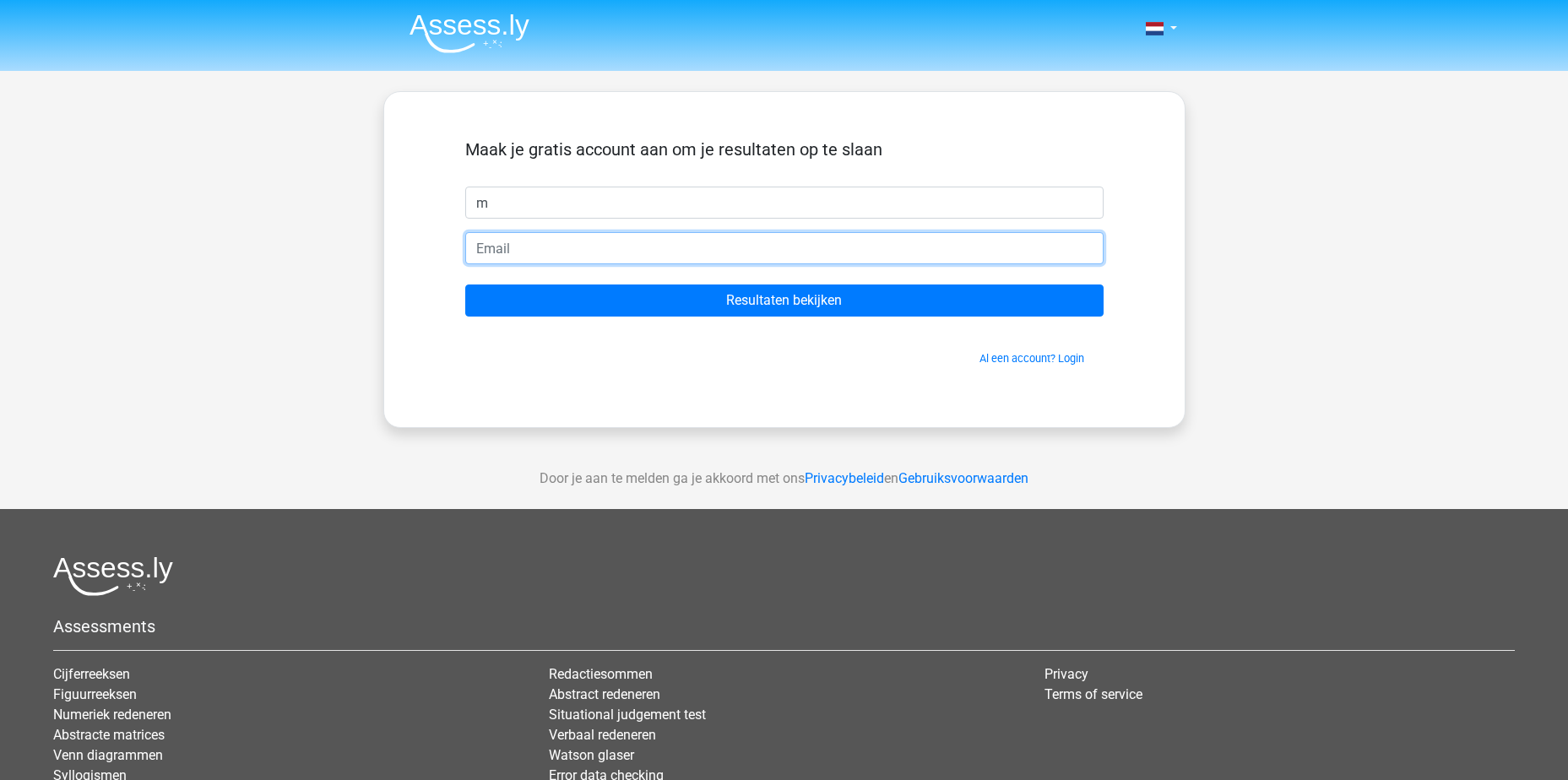
drag, startPoint x: 529, startPoint y: 245, endPoint x: 543, endPoint y: 256, distance: 17.8
click at [529, 245] on input "email" at bounding box center [784, 248] width 639 height 32
click at [541, 246] on input "m" at bounding box center [784, 248] width 639 height 32
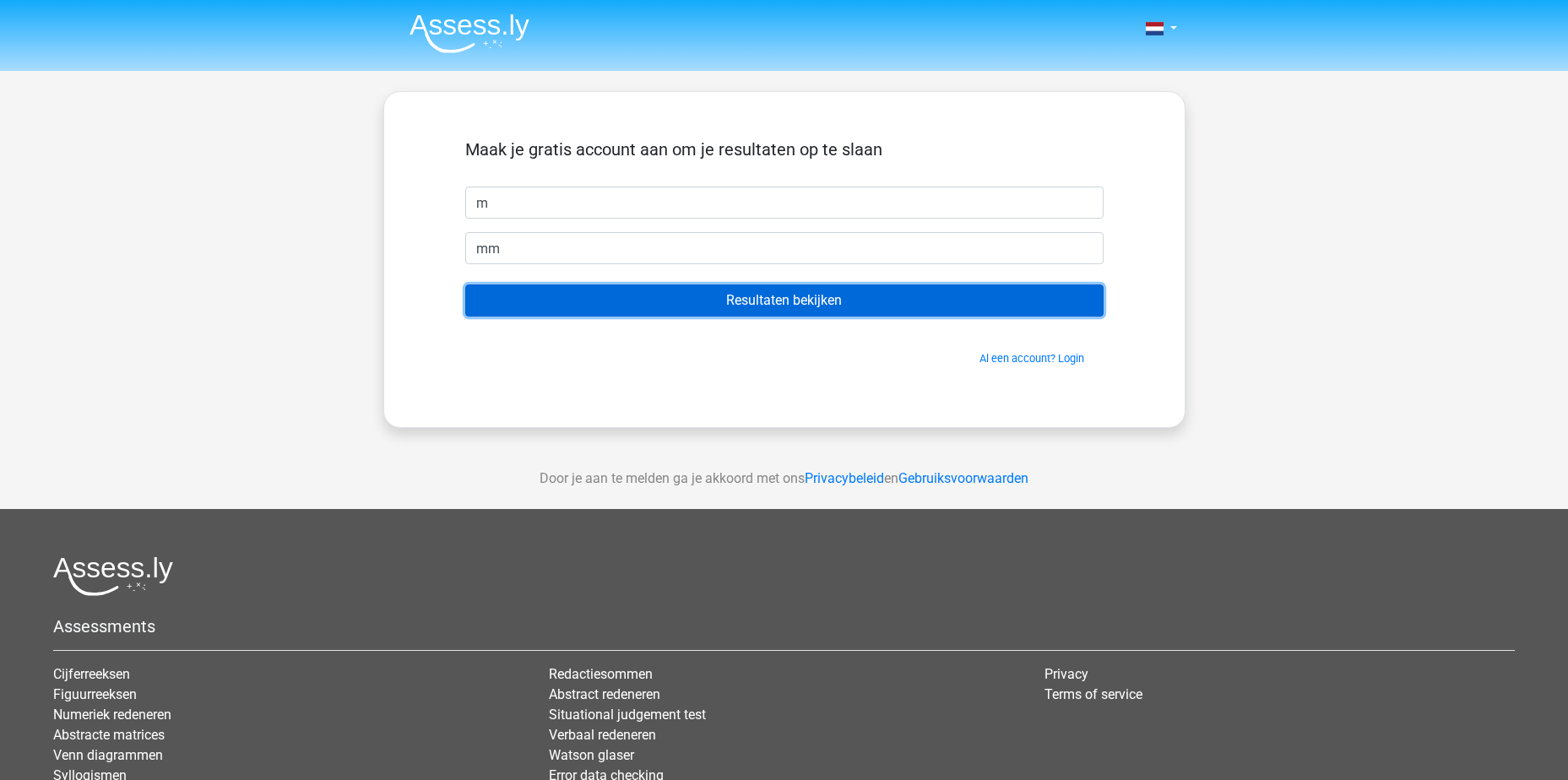
click at [557, 301] on input "Resultaten bekijken" at bounding box center [784, 300] width 639 height 32
click at [795, 293] on input "Resultaten bekijken" at bounding box center [784, 300] width 639 height 32
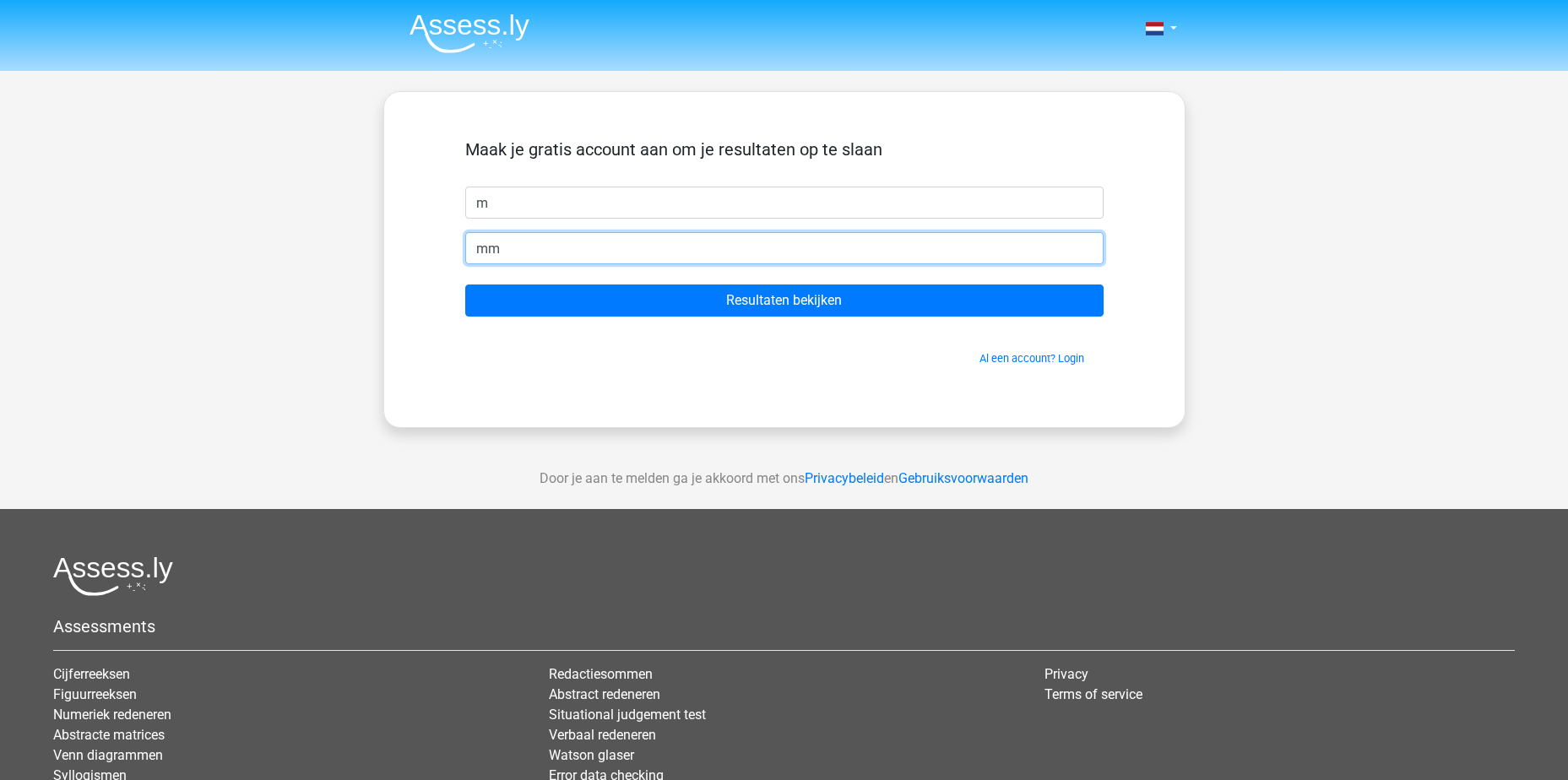
click at [622, 255] on input "mm" at bounding box center [784, 248] width 639 height 32
type input "m"
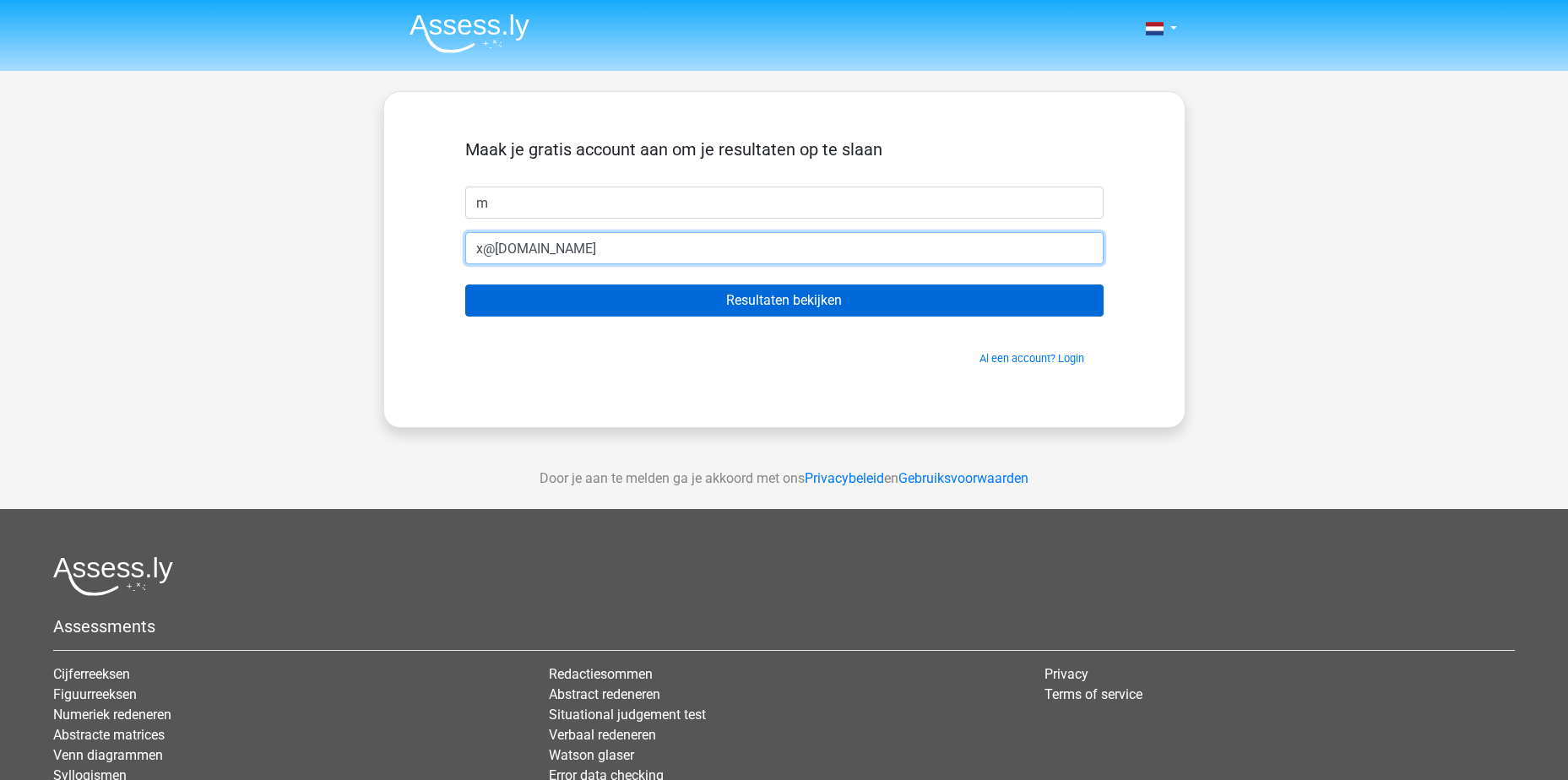
type input "x@x.nl"
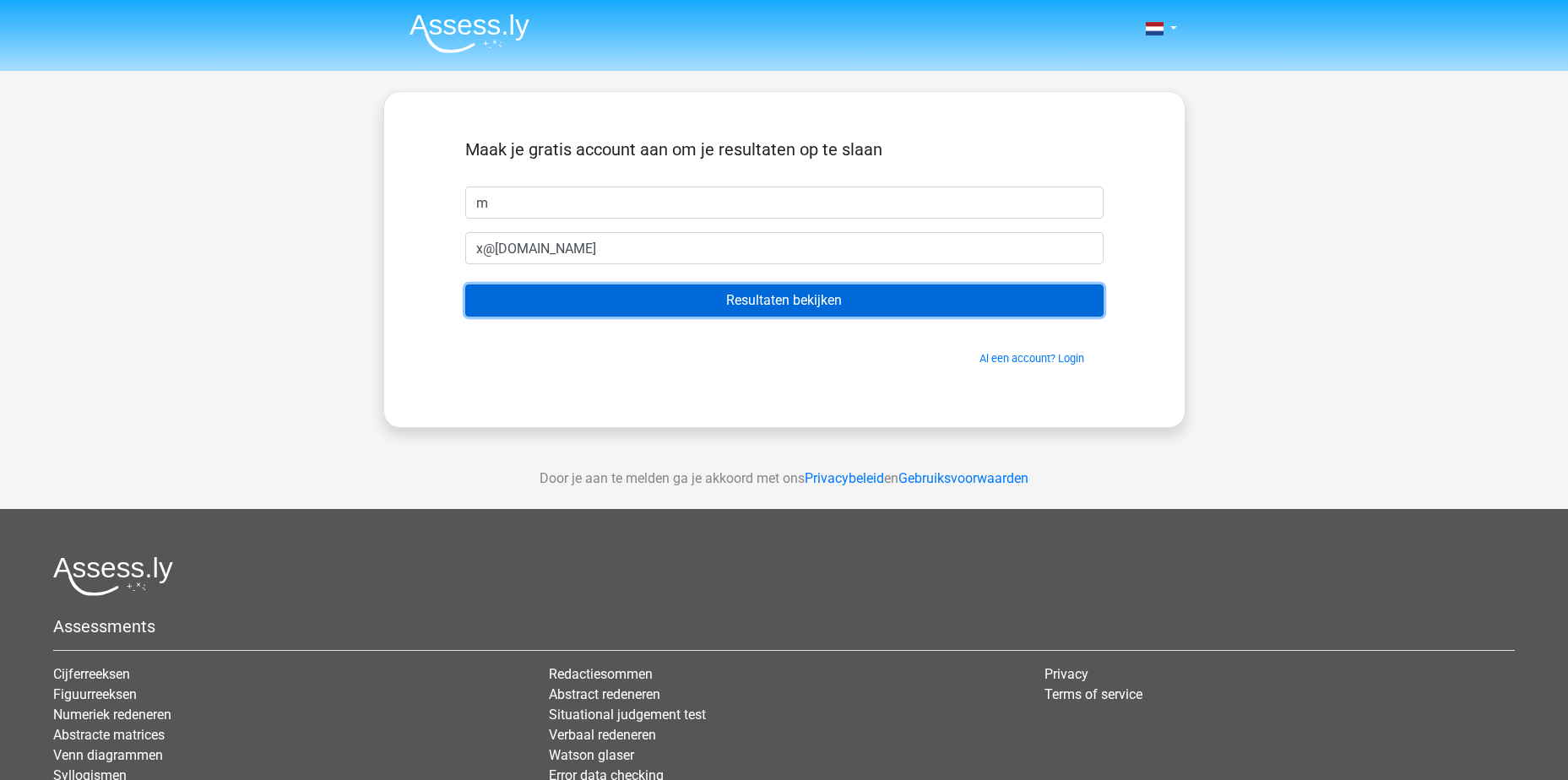
click at [625, 300] on input "Resultaten bekijken" at bounding box center [784, 300] width 639 height 32
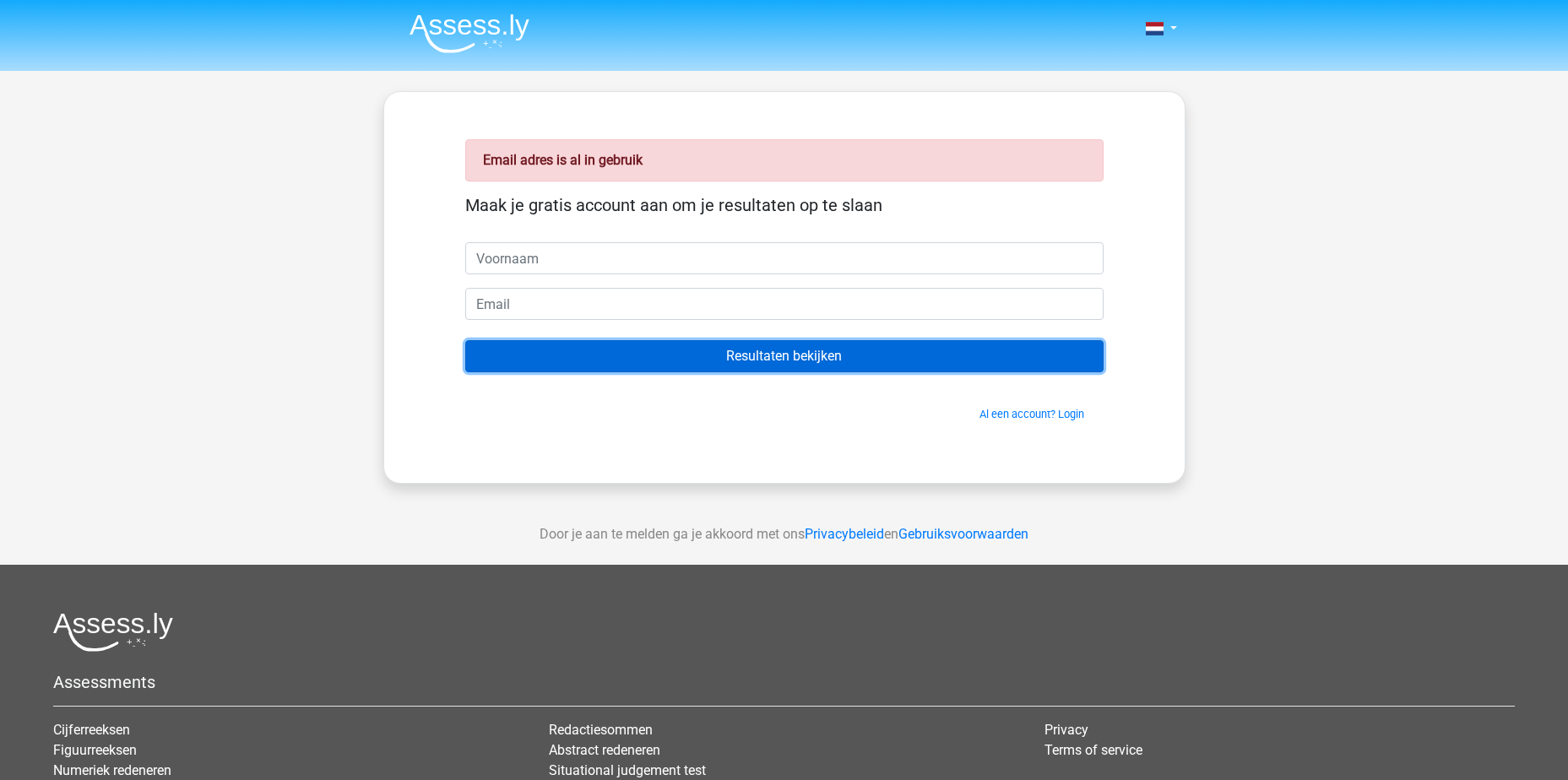
click at [697, 354] on input "Resultaten bekijken" at bounding box center [784, 355] width 639 height 32
